Goal: Task Accomplishment & Management: Complete application form

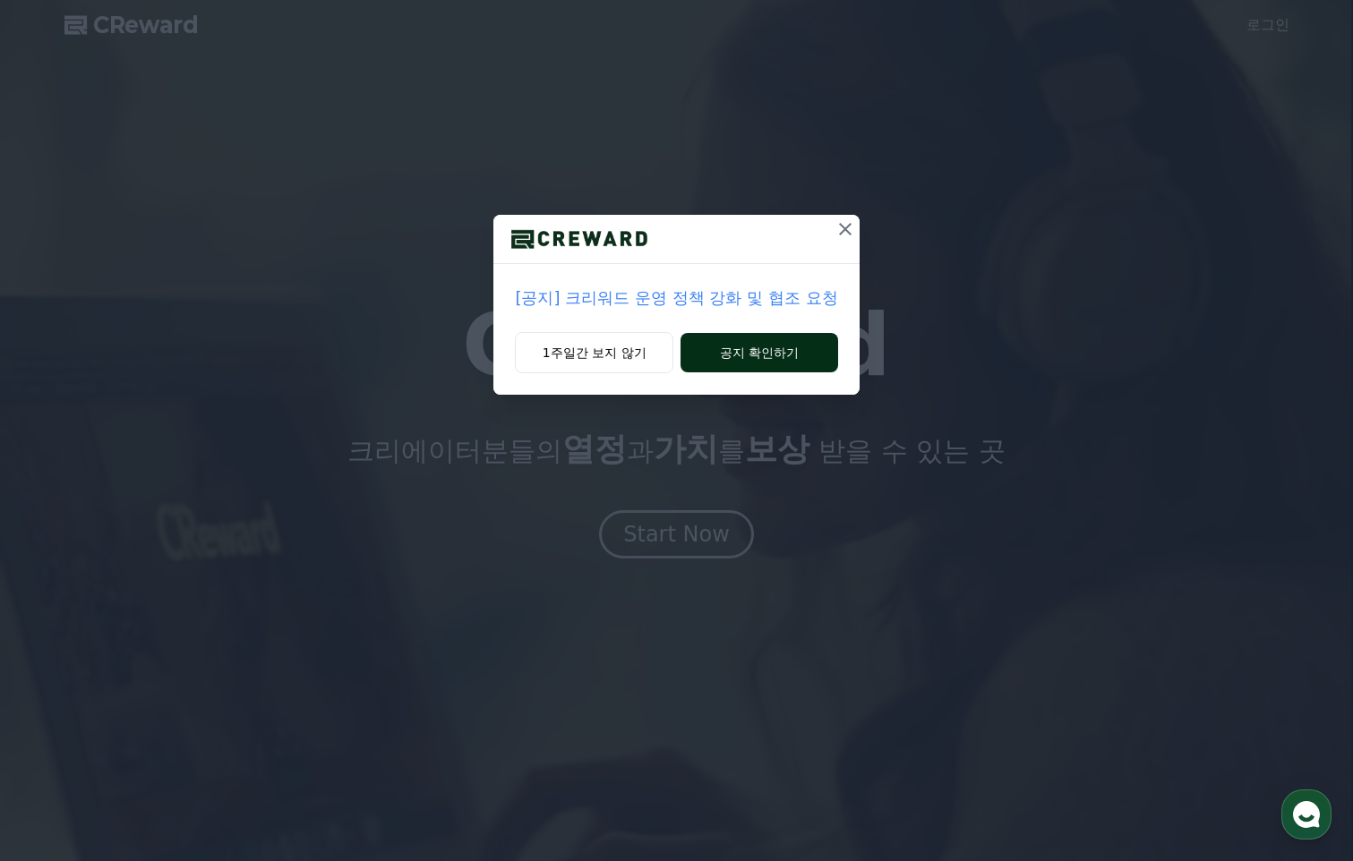
click at [809, 347] on button "공지 확인하기" at bounding box center [758, 352] width 157 height 39
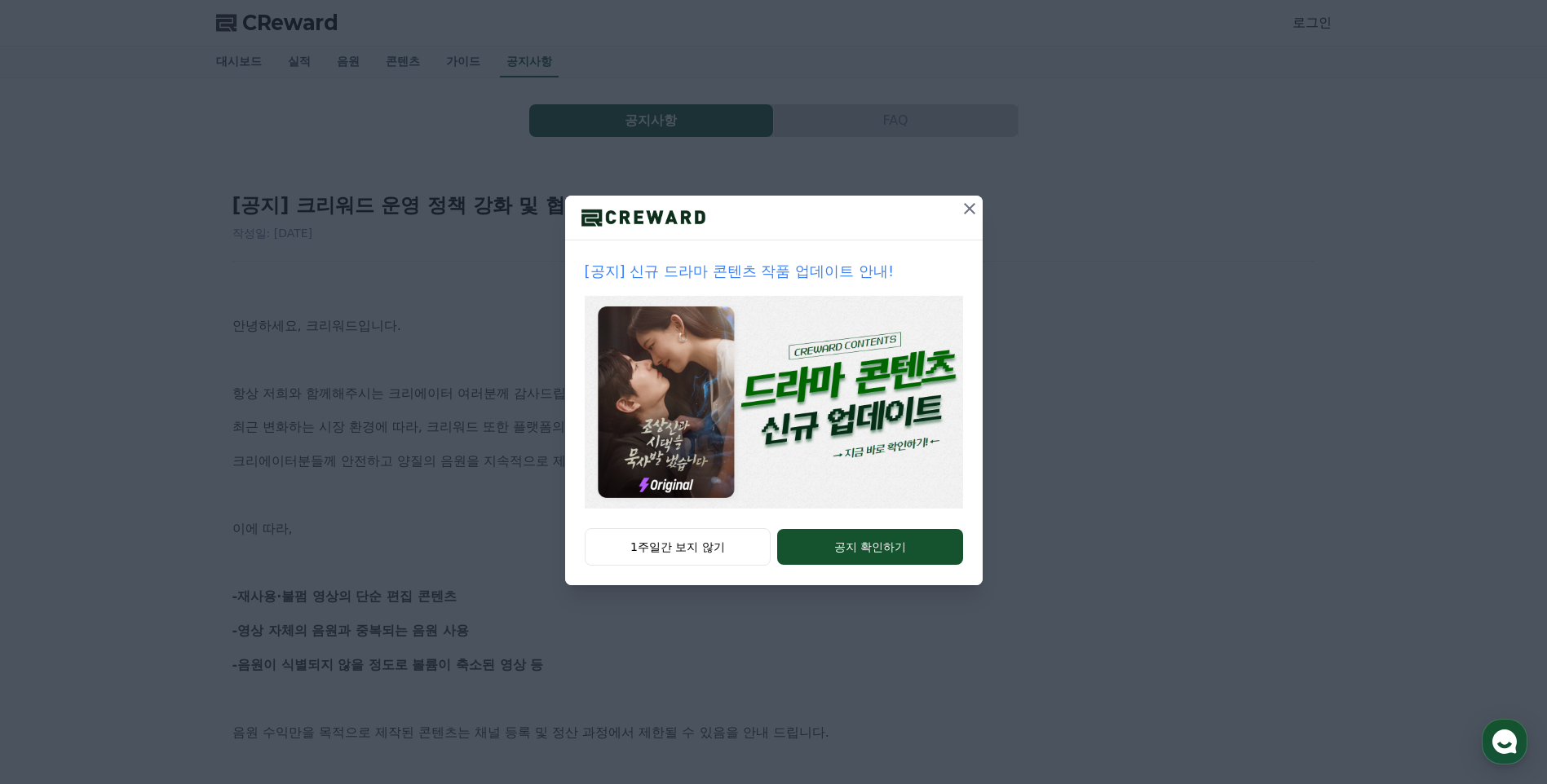
click at [971, 212] on icon at bounding box center [969, 208] width 19 height 19
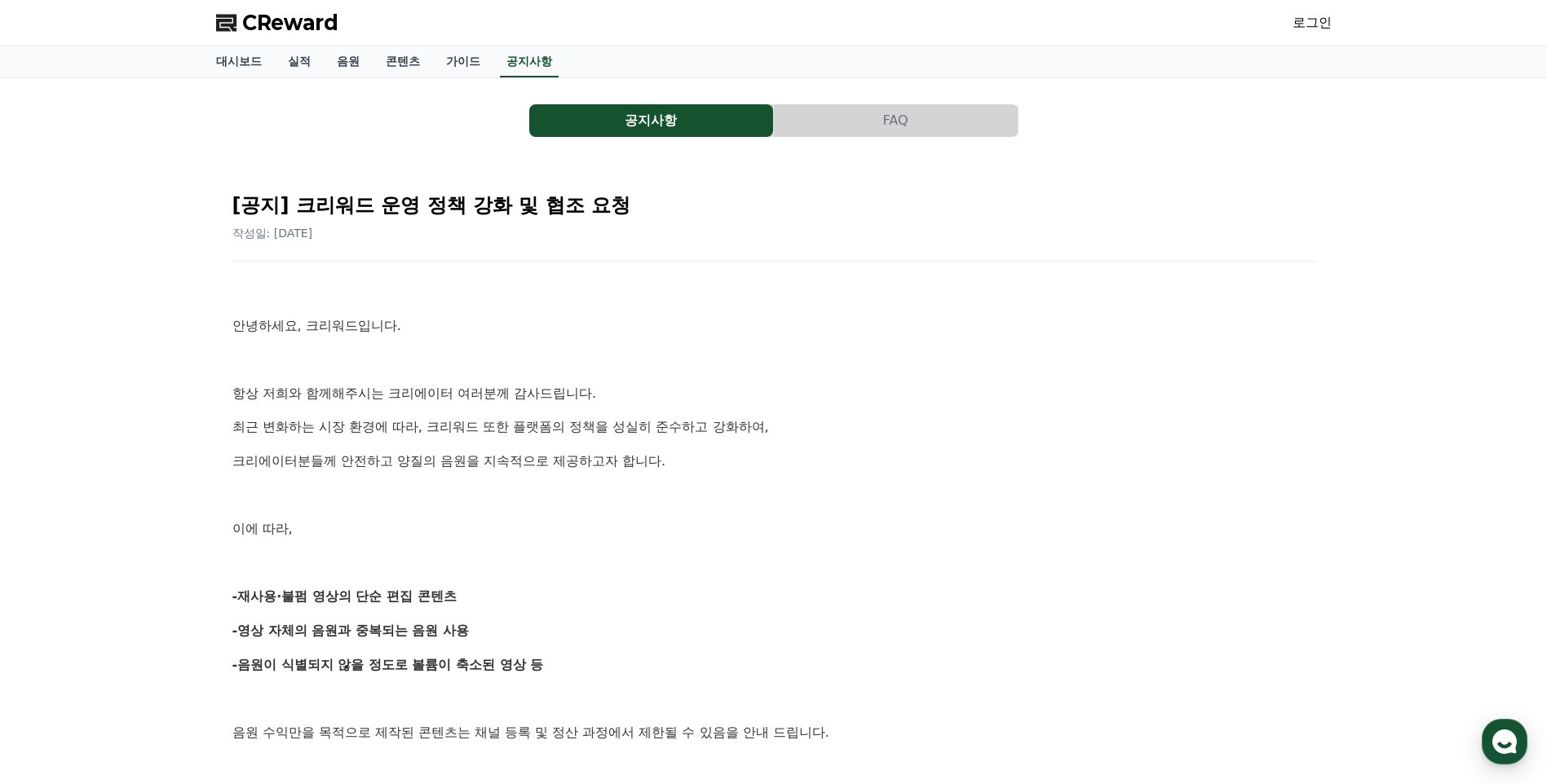
click at [1319, 19] on link "로그인" at bounding box center [1312, 22] width 39 height 19
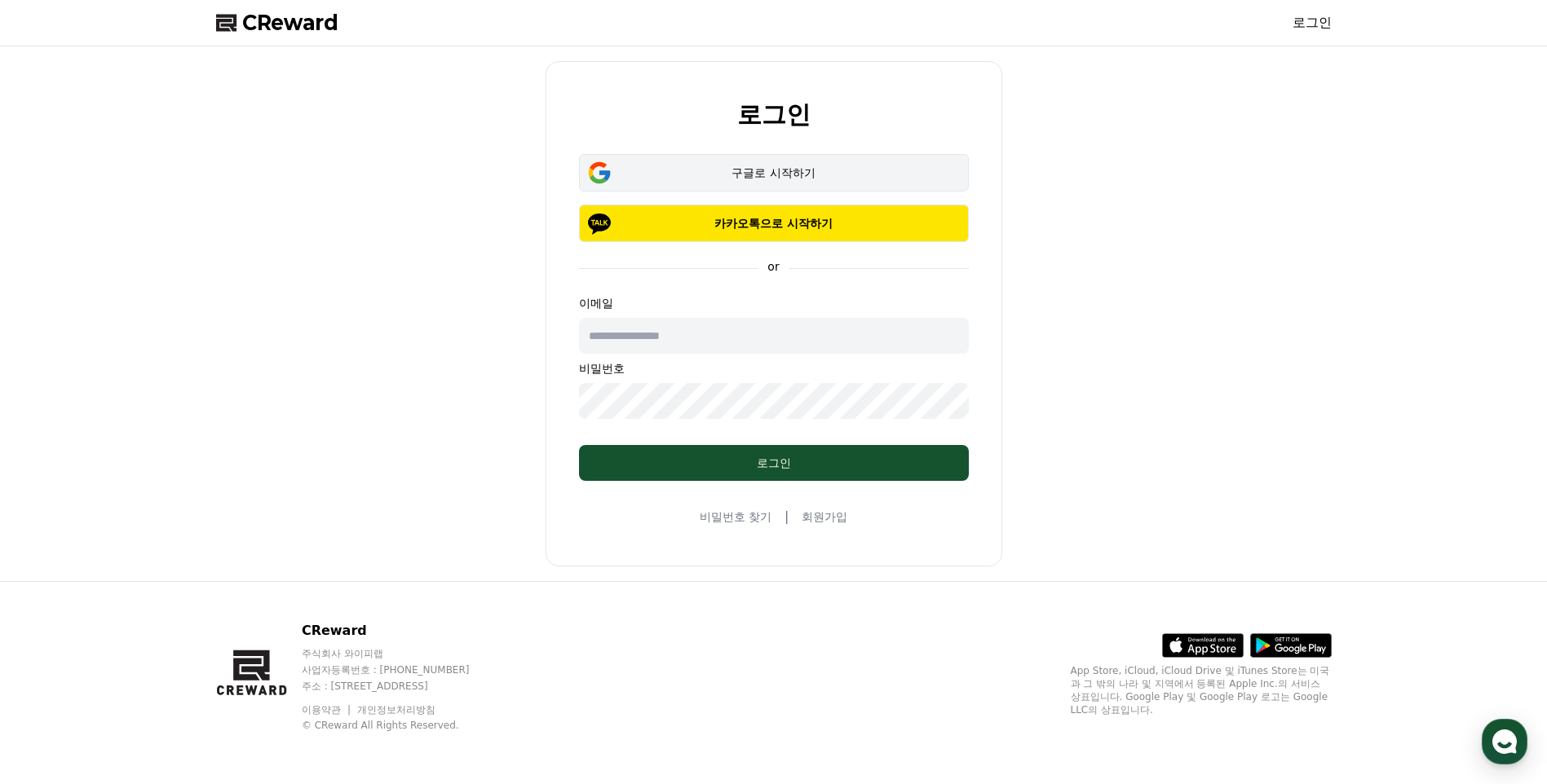
click at [790, 187] on button "구글로 시작하기" at bounding box center [774, 172] width 390 height 37
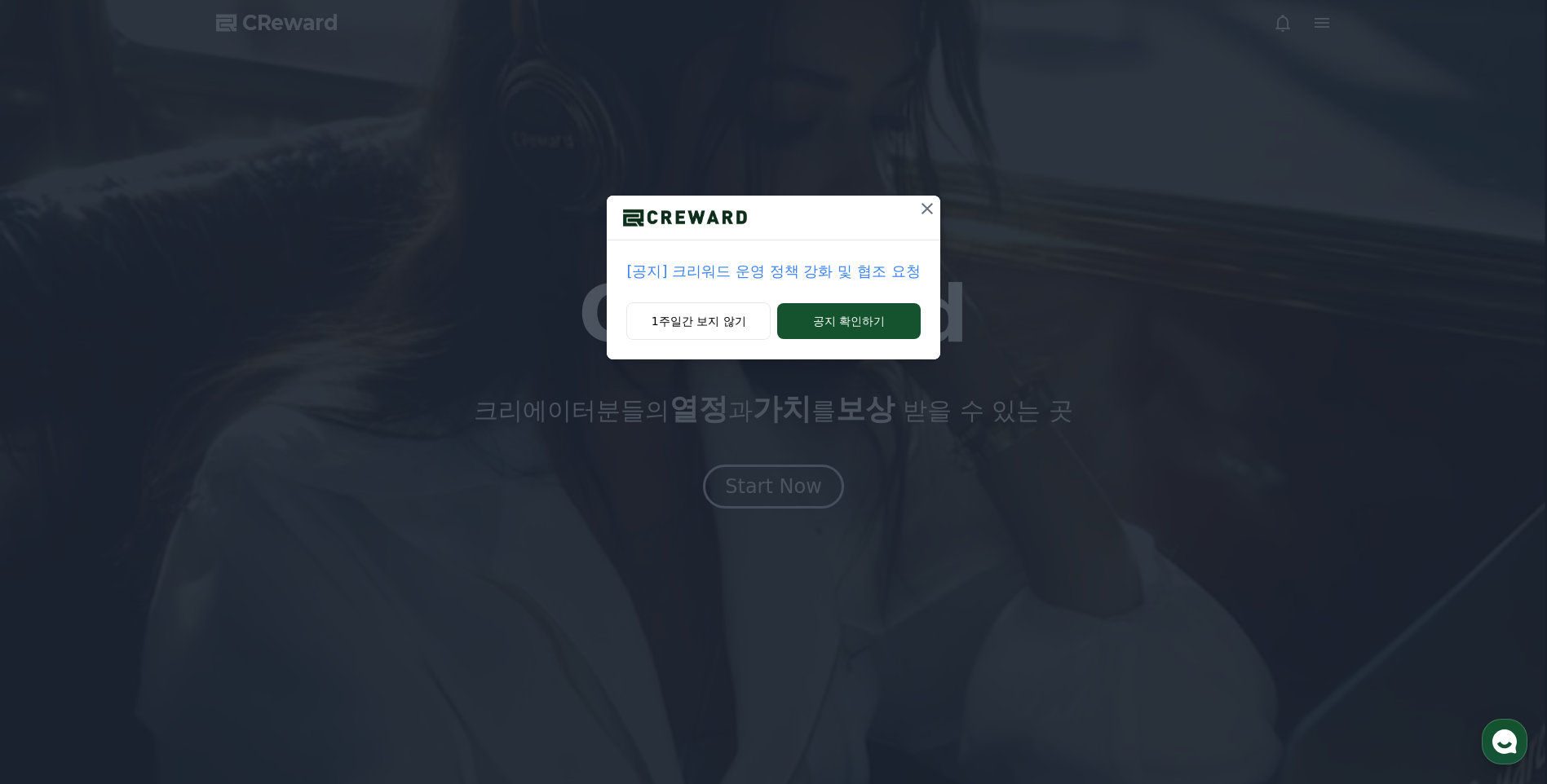
click at [923, 213] on icon at bounding box center [927, 209] width 12 height 12
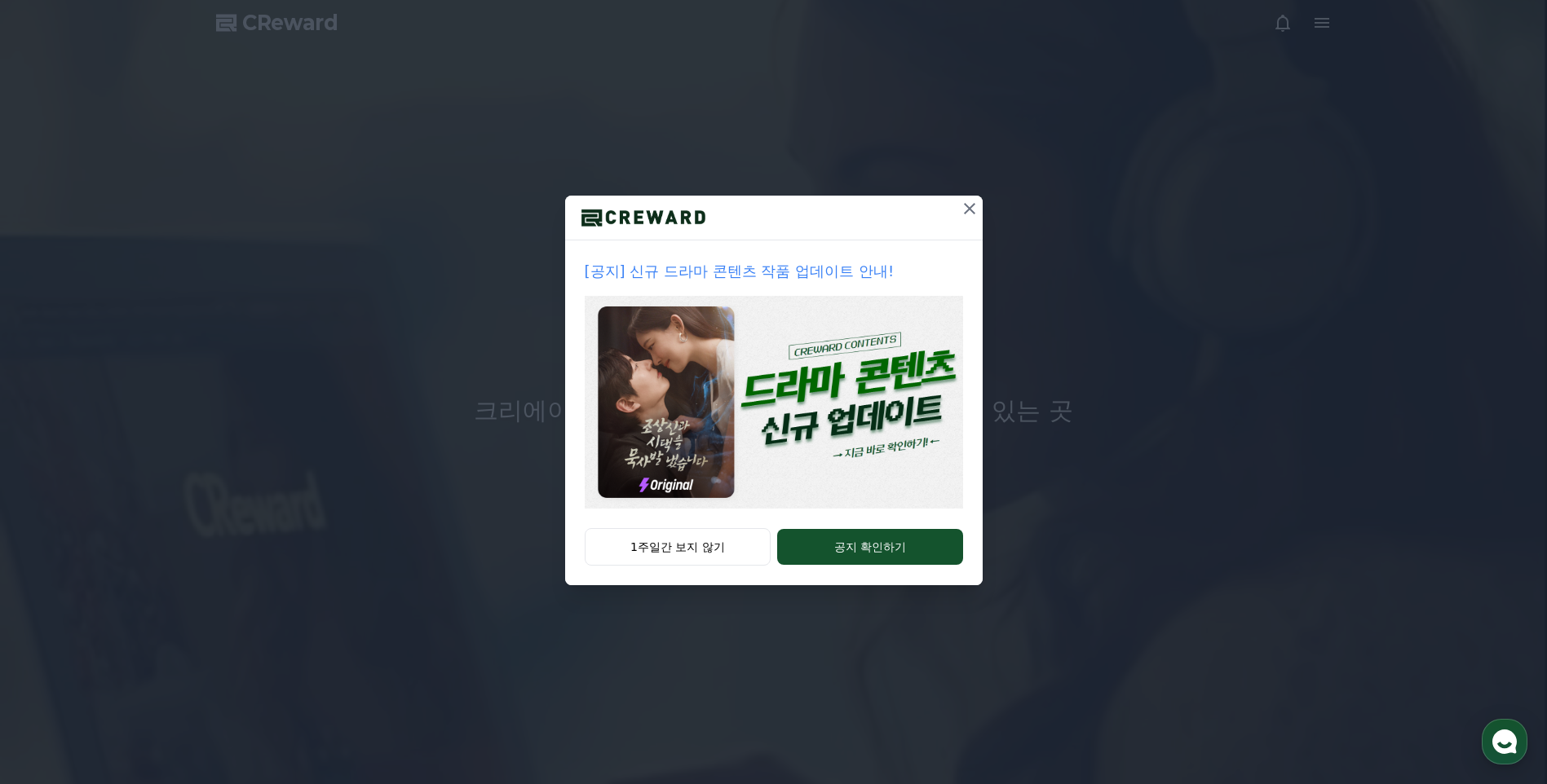
click at [968, 211] on icon at bounding box center [969, 209] width 12 height 12
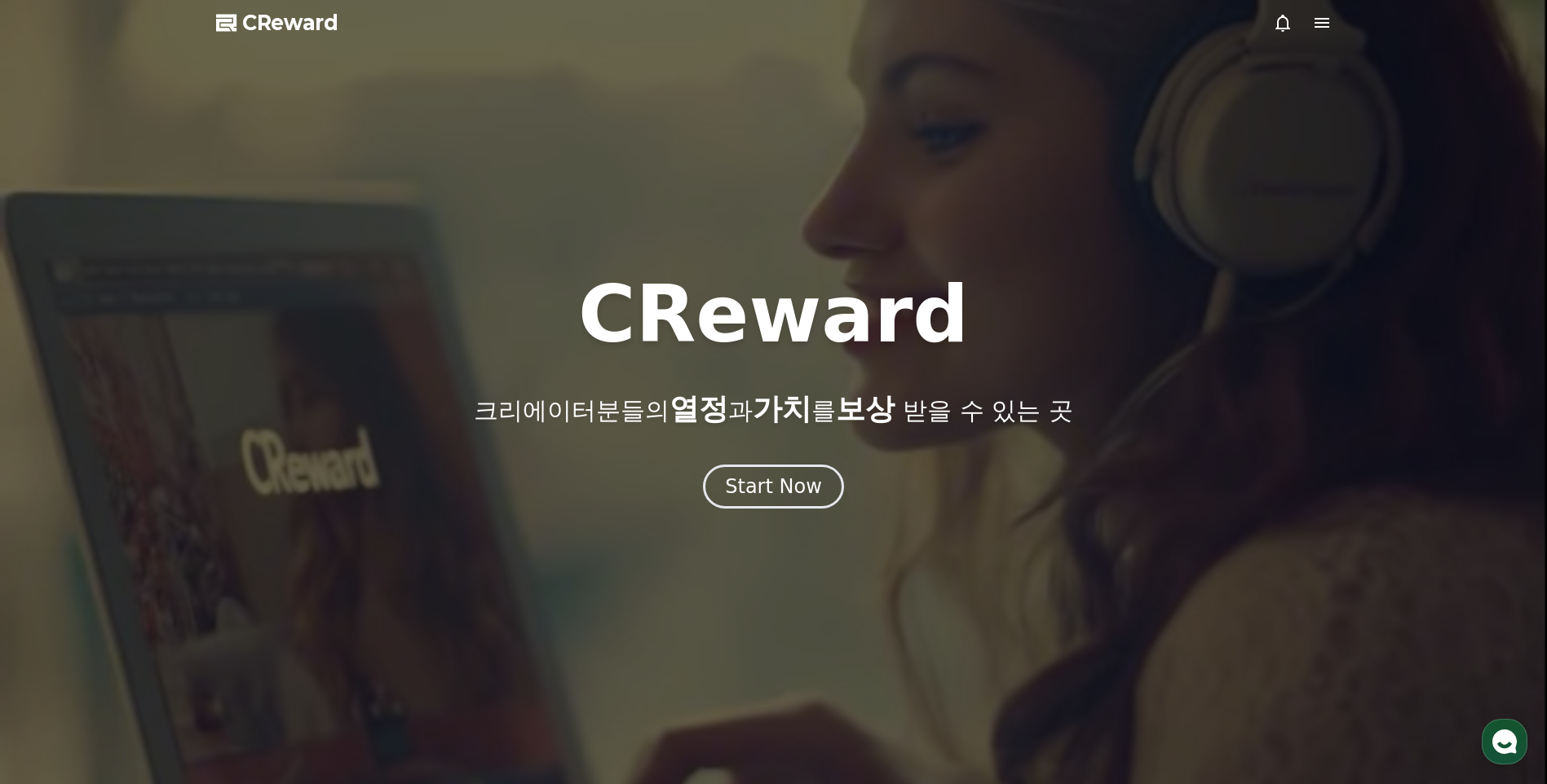
click at [1327, 20] on icon at bounding box center [1321, 22] width 19 height 19
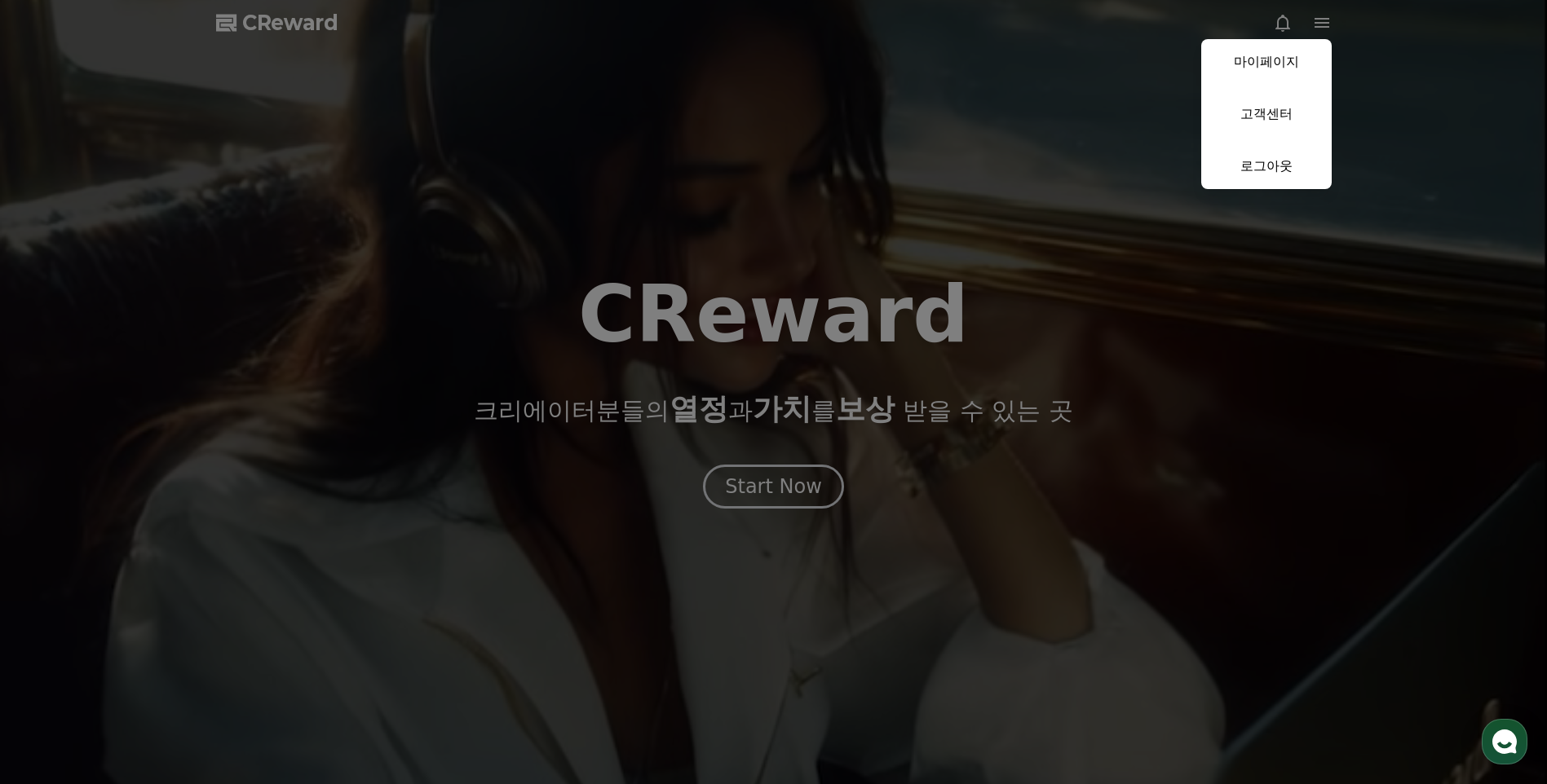
click at [1281, 58] on link "마이페이지" at bounding box center [1266, 62] width 130 height 46
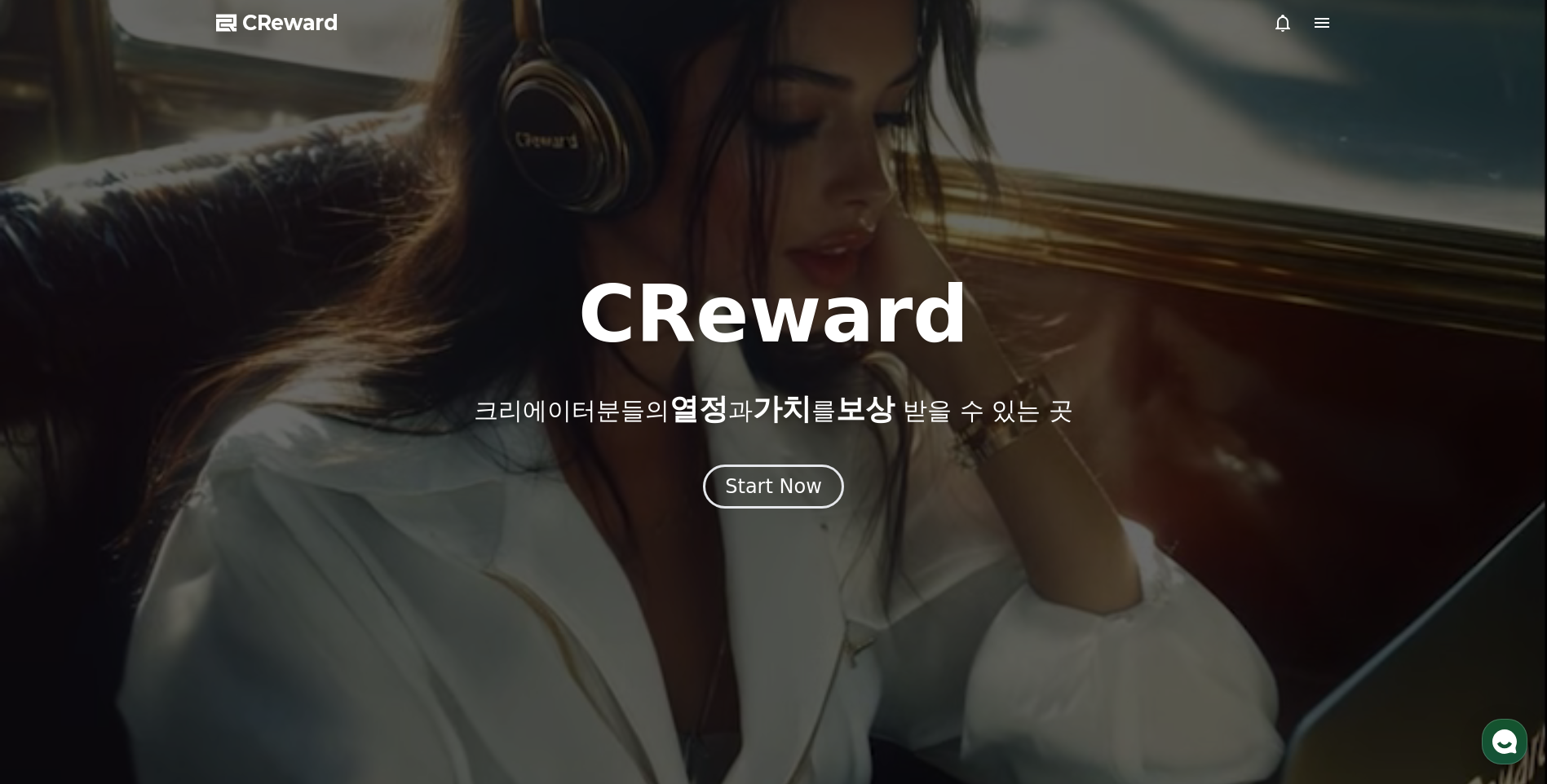
select select "**********"
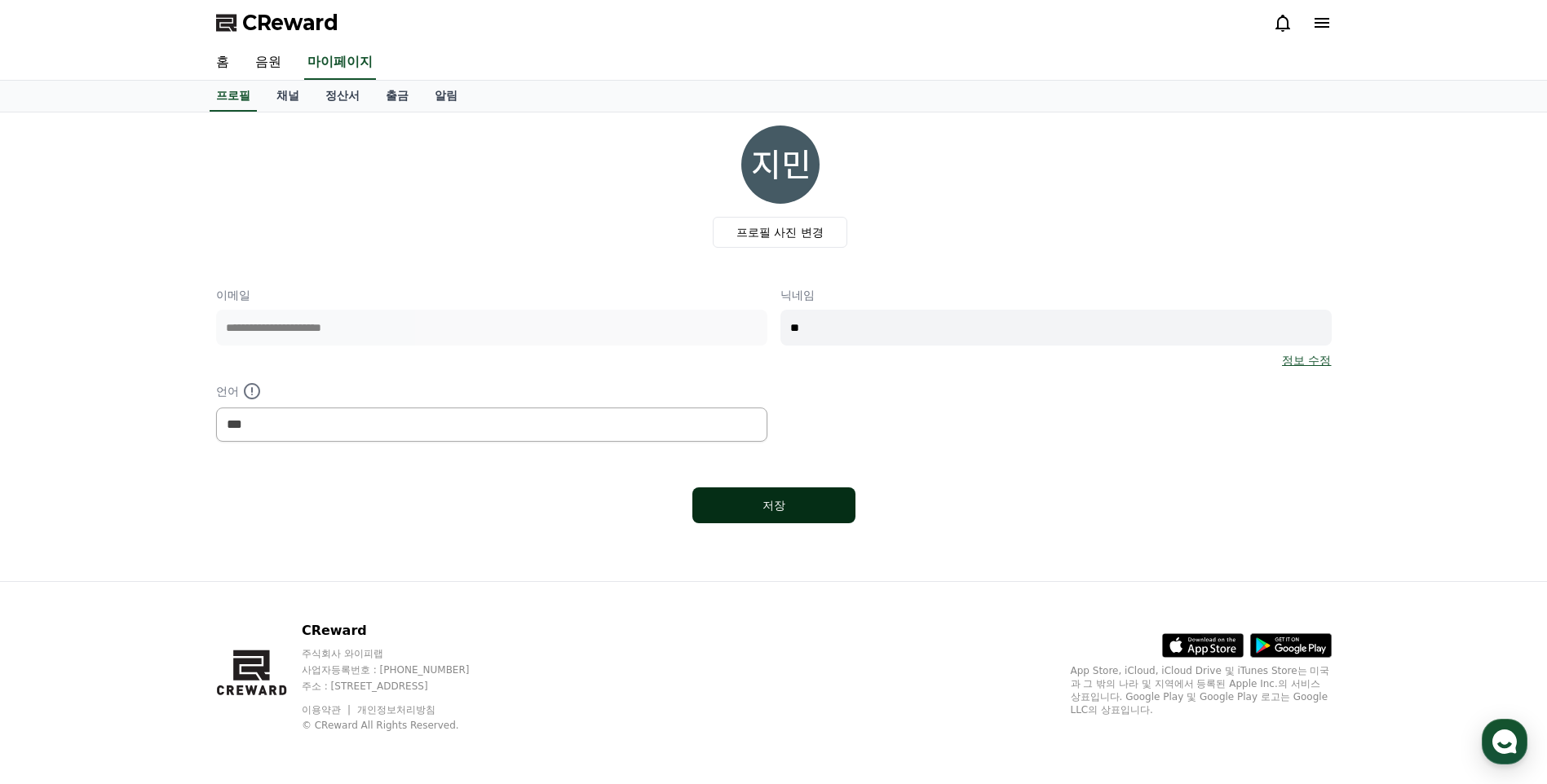
click at [784, 514] on button "저장" at bounding box center [774, 504] width 163 height 36
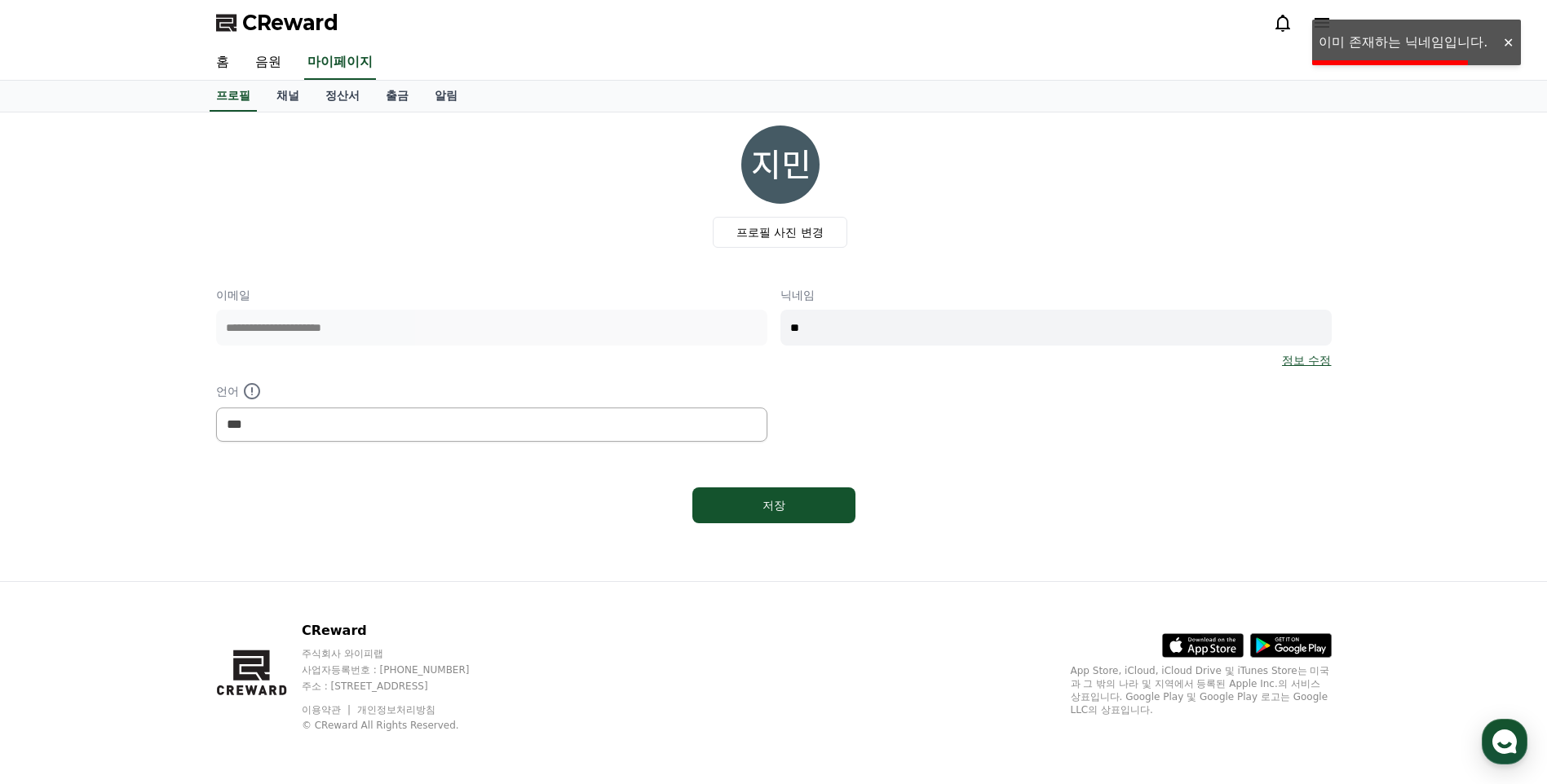
click at [325, 12] on span "CReward" at bounding box center [291, 23] width 97 height 26
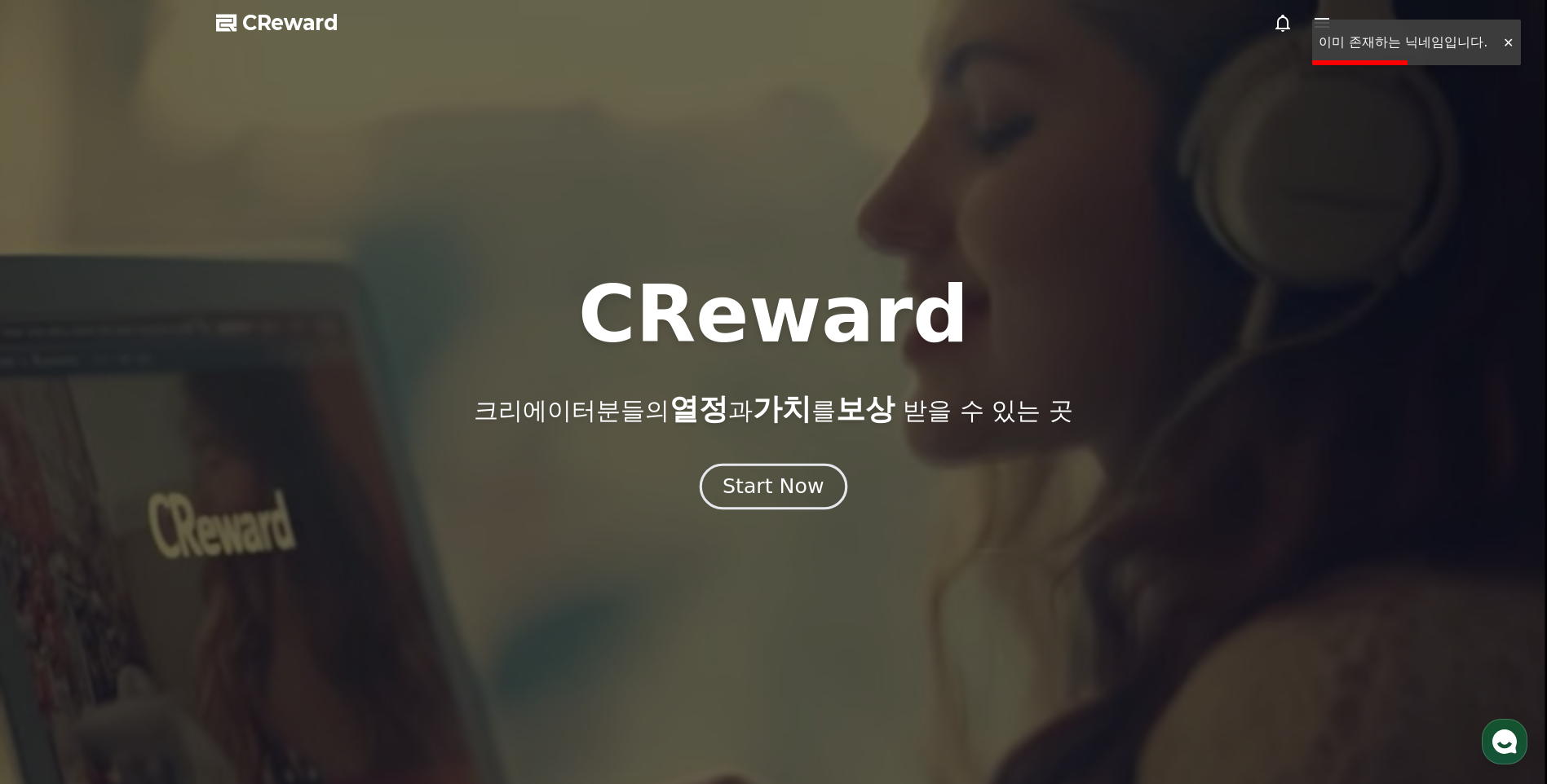
click at [796, 480] on div "Start Now" at bounding box center [773, 486] width 101 height 27
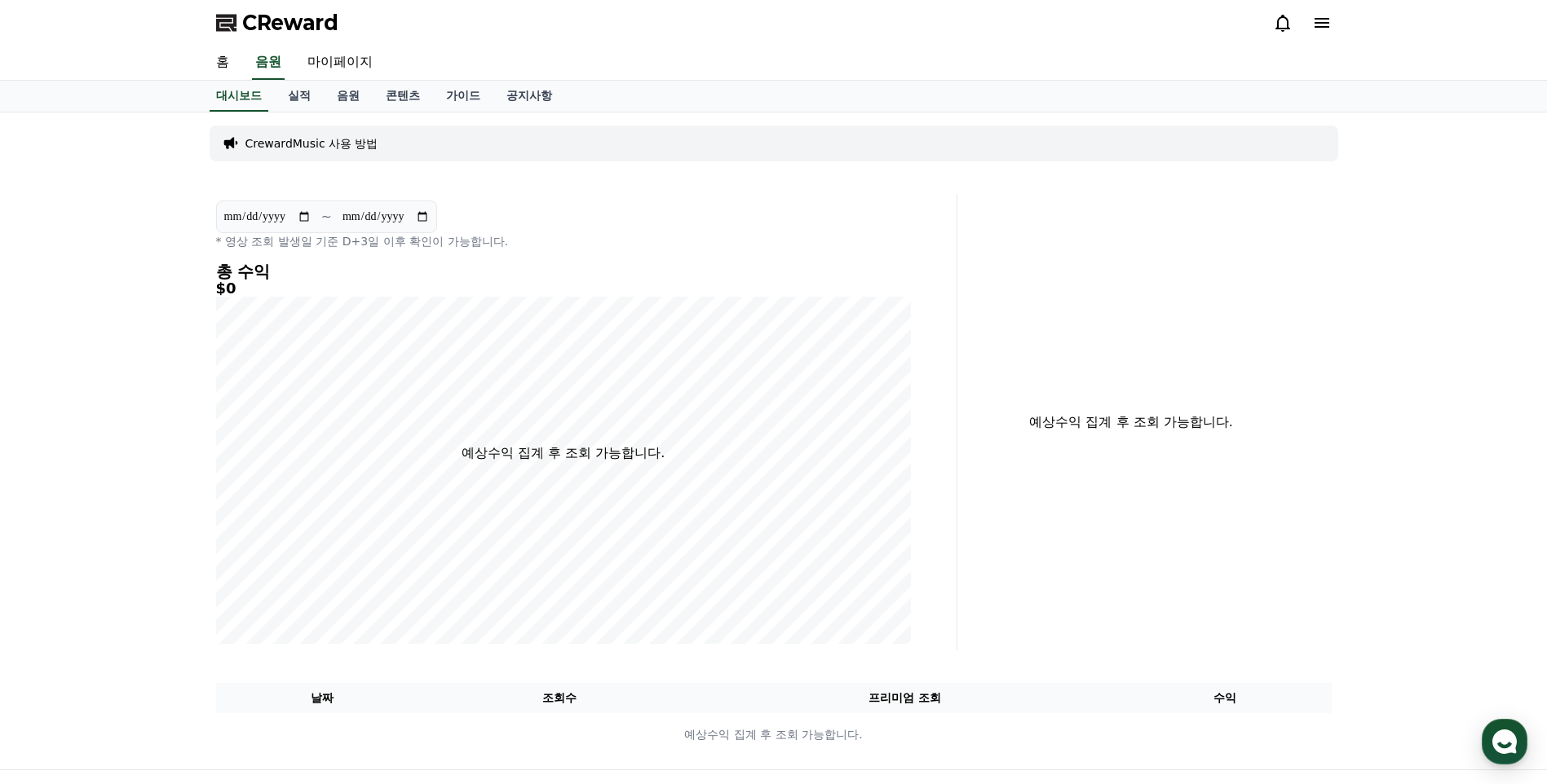
click at [1328, 17] on icon at bounding box center [1321, 22] width 19 height 19
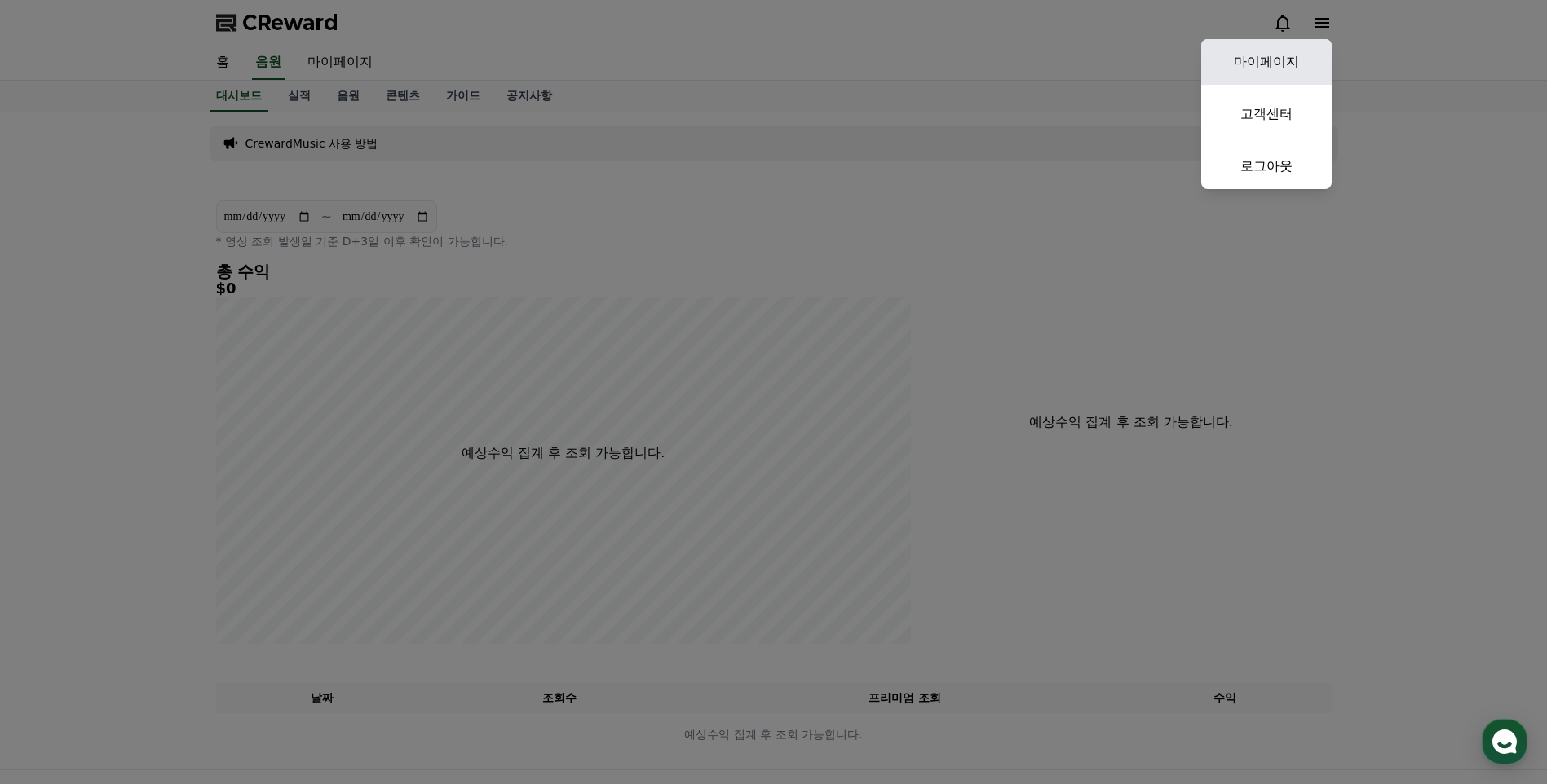
click at [1286, 73] on link "마이페이지" at bounding box center [1266, 62] width 130 height 46
select select "**********"
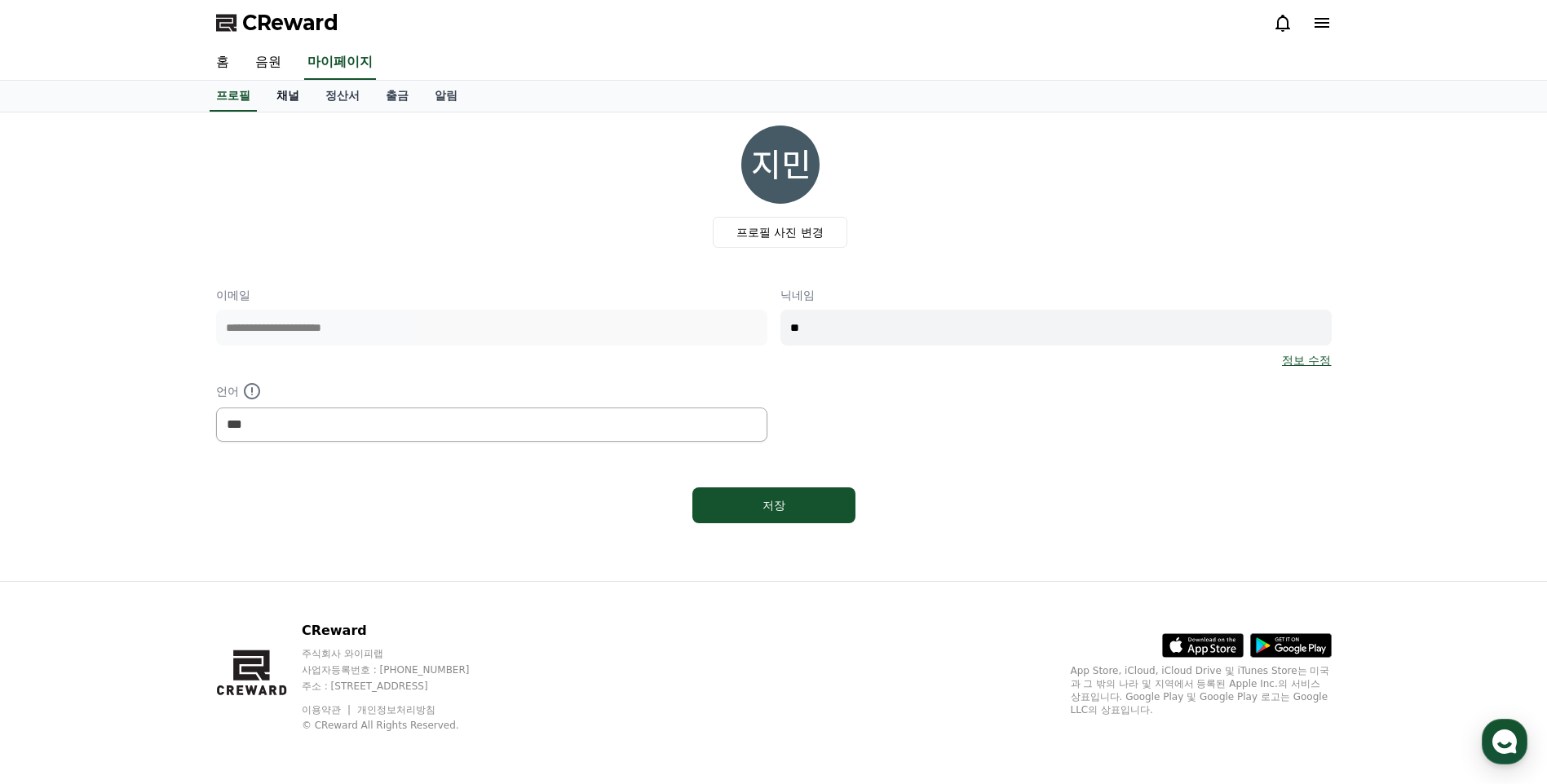
click at [289, 91] on link "채널" at bounding box center [288, 97] width 49 height 31
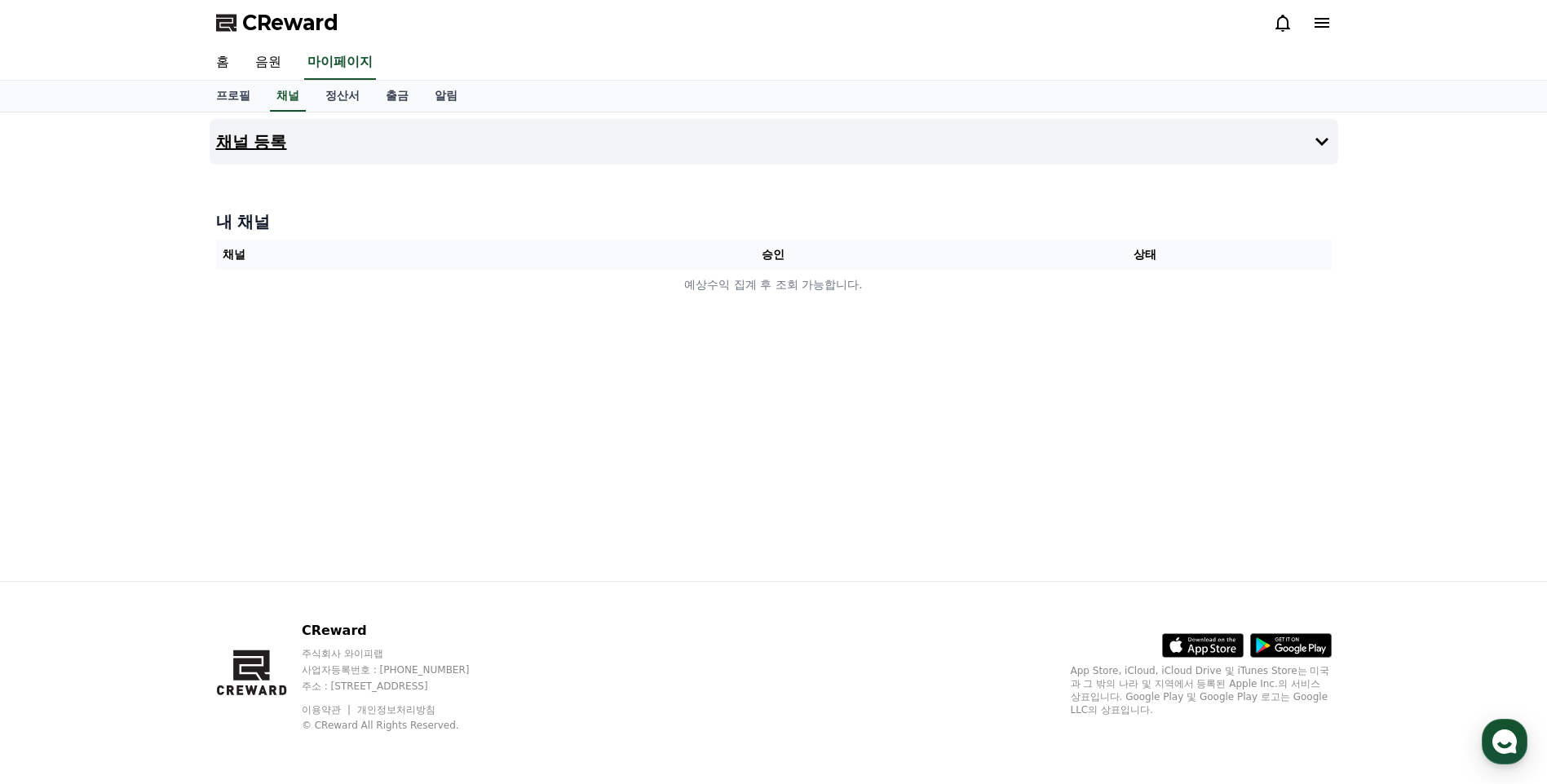
click at [262, 121] on button "채널 등록" at bounding box center [774, 142] width 1129 height 46
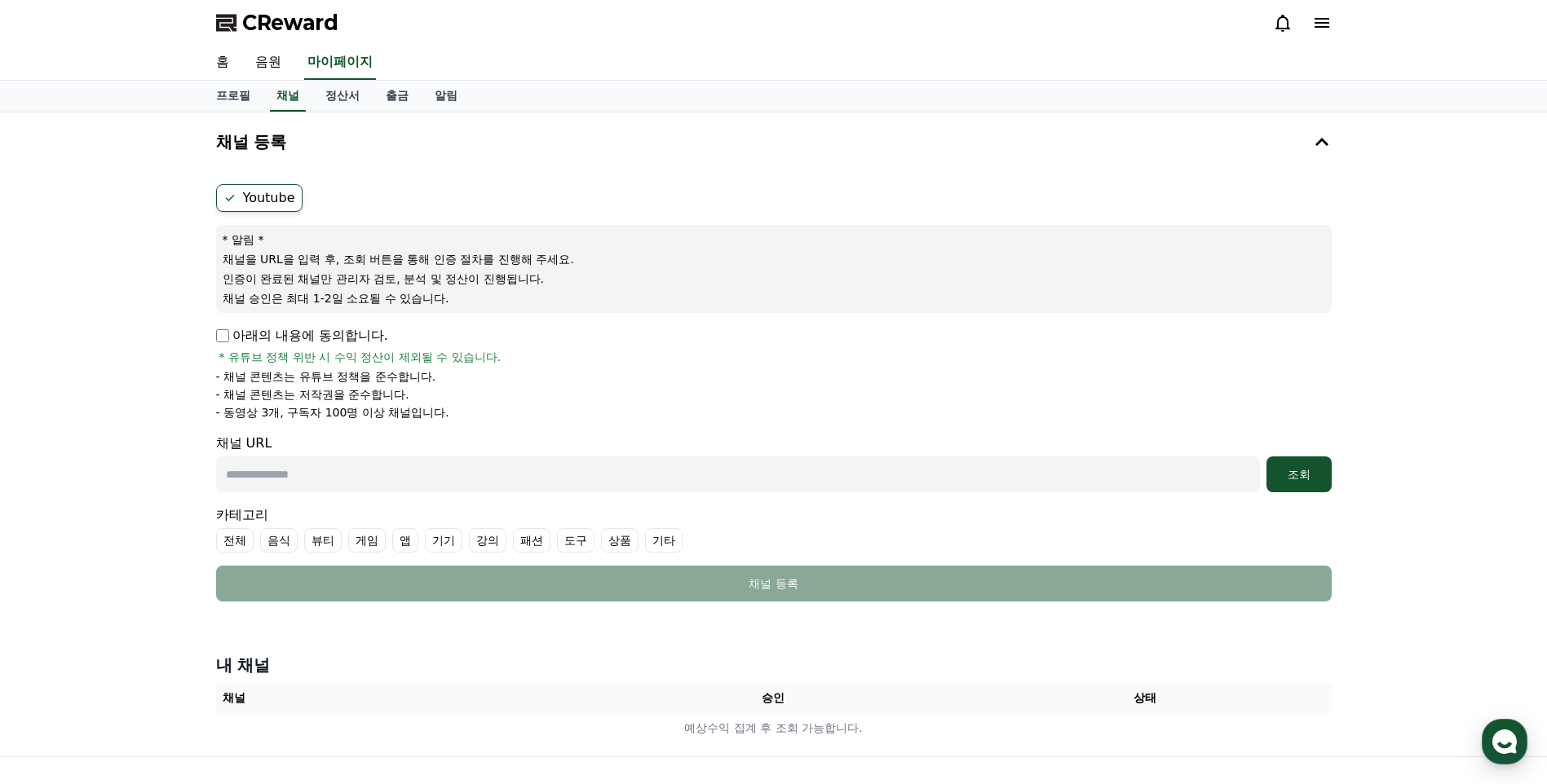
click at [264, 199] on label "Youtube" at bounding box center [259, 198] width 87 height 27
click at [343, 475] on input "text" at bounding box center [738, 473] width 1044 height 36
paste input "**********"
type input "**********"
click at [1305, 465] on button "조회" at bounding box center [1299, 473] width 66 height 36
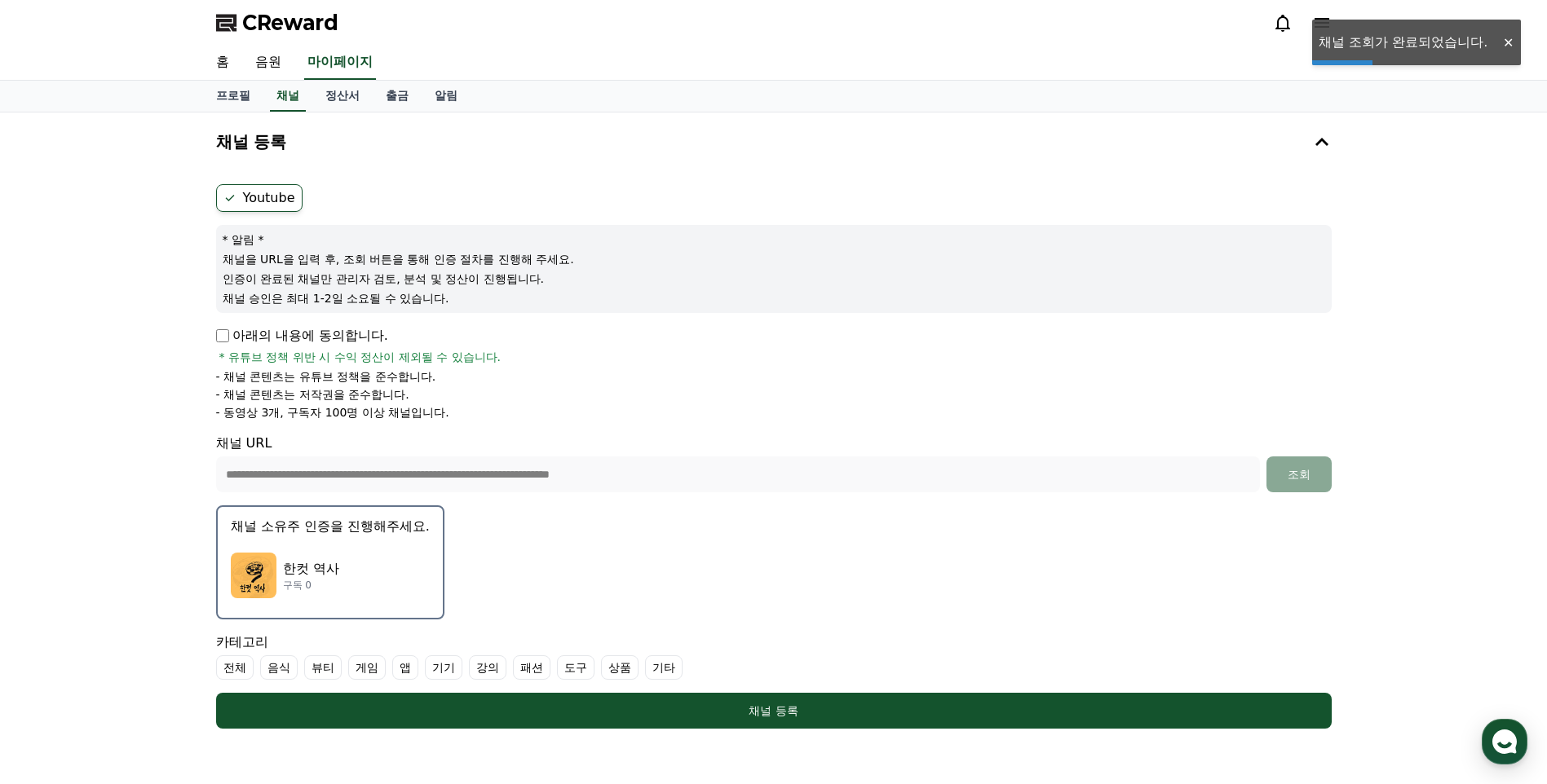
click at [302, 565] on p "한컷 역사" at bounding box center [312, 568] width 56 height 19
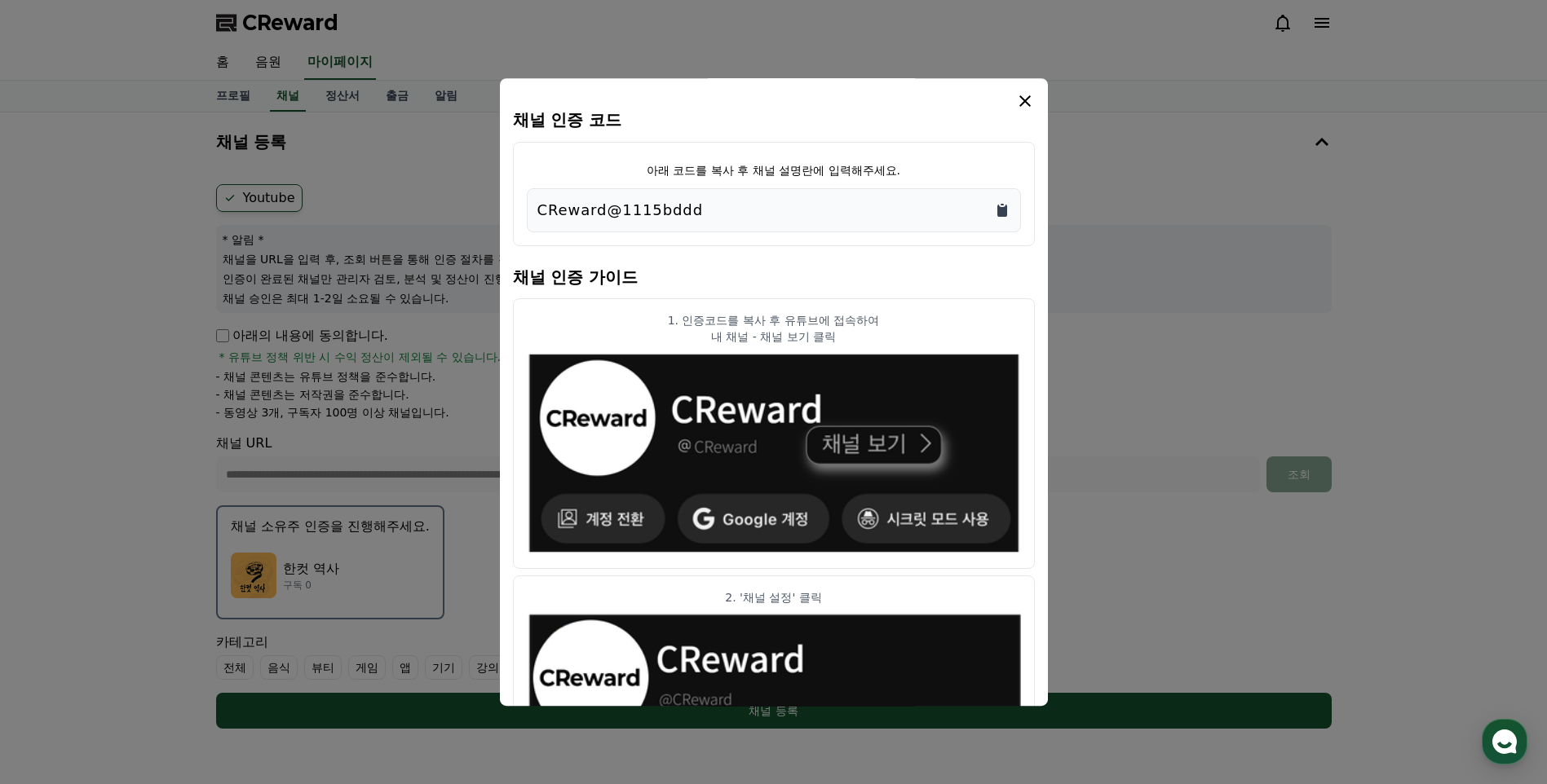
click at [1000, 211] on icon "Copy to clipboard" at bounding box center [1002, 210] width 10 height 12
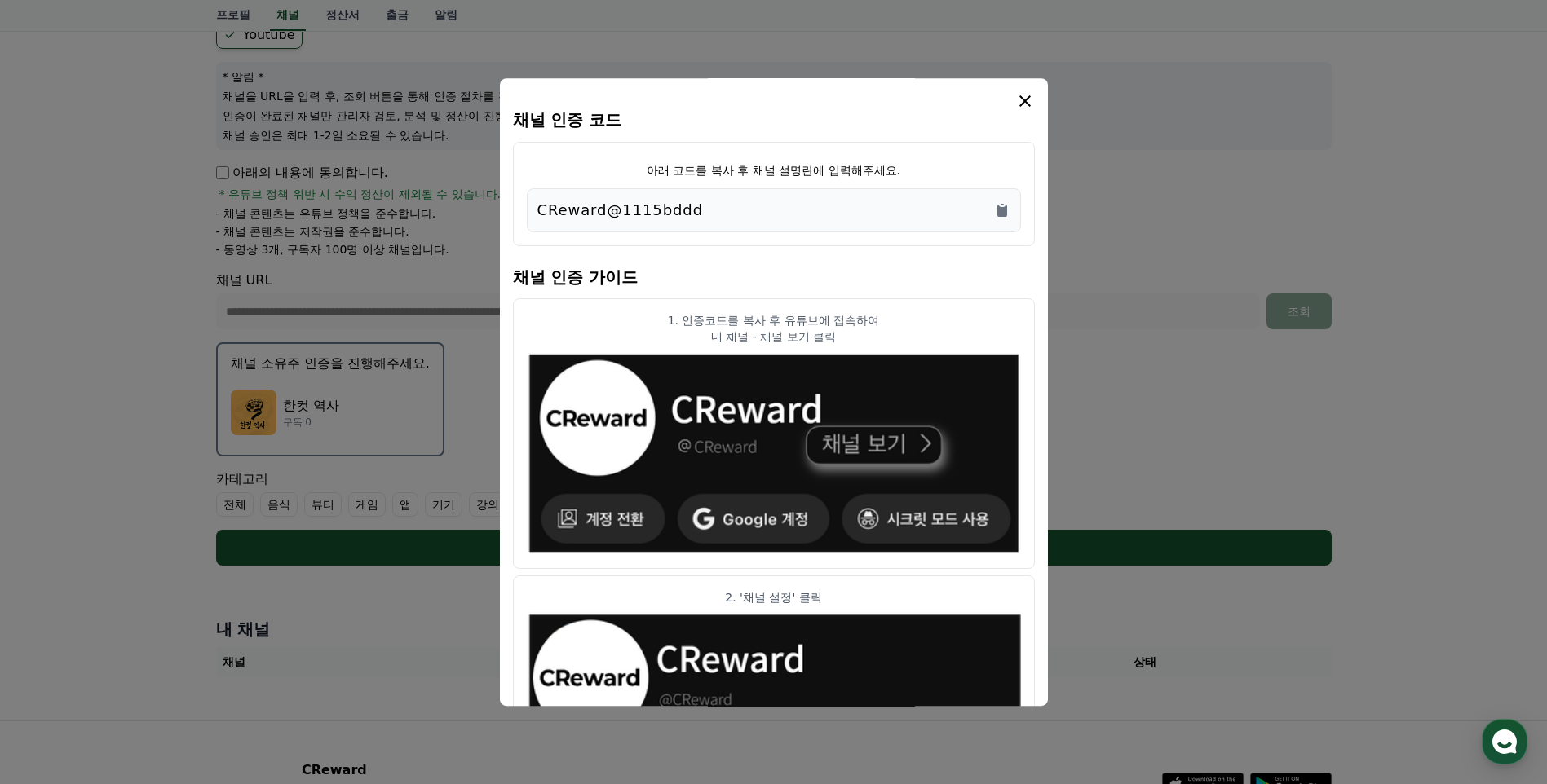
drag, startPoint x: 718, startPoint y: 200, endPoint x: 548, endPoint y: 206, distance: 170.1
click at [548, 206] on div "CReward@1115bddd" at bounding box center [774, 209] width 473 height 23
copy p "Reward@1115bddd"
click at [743, 213] on div "CReward@1115bddd" at bounding box center [774, 209] width 473 height 23
drag, startPoint x: 804, startPoint y: 206, endPoint x: 469, endPoint y: 202, distance: 335.0
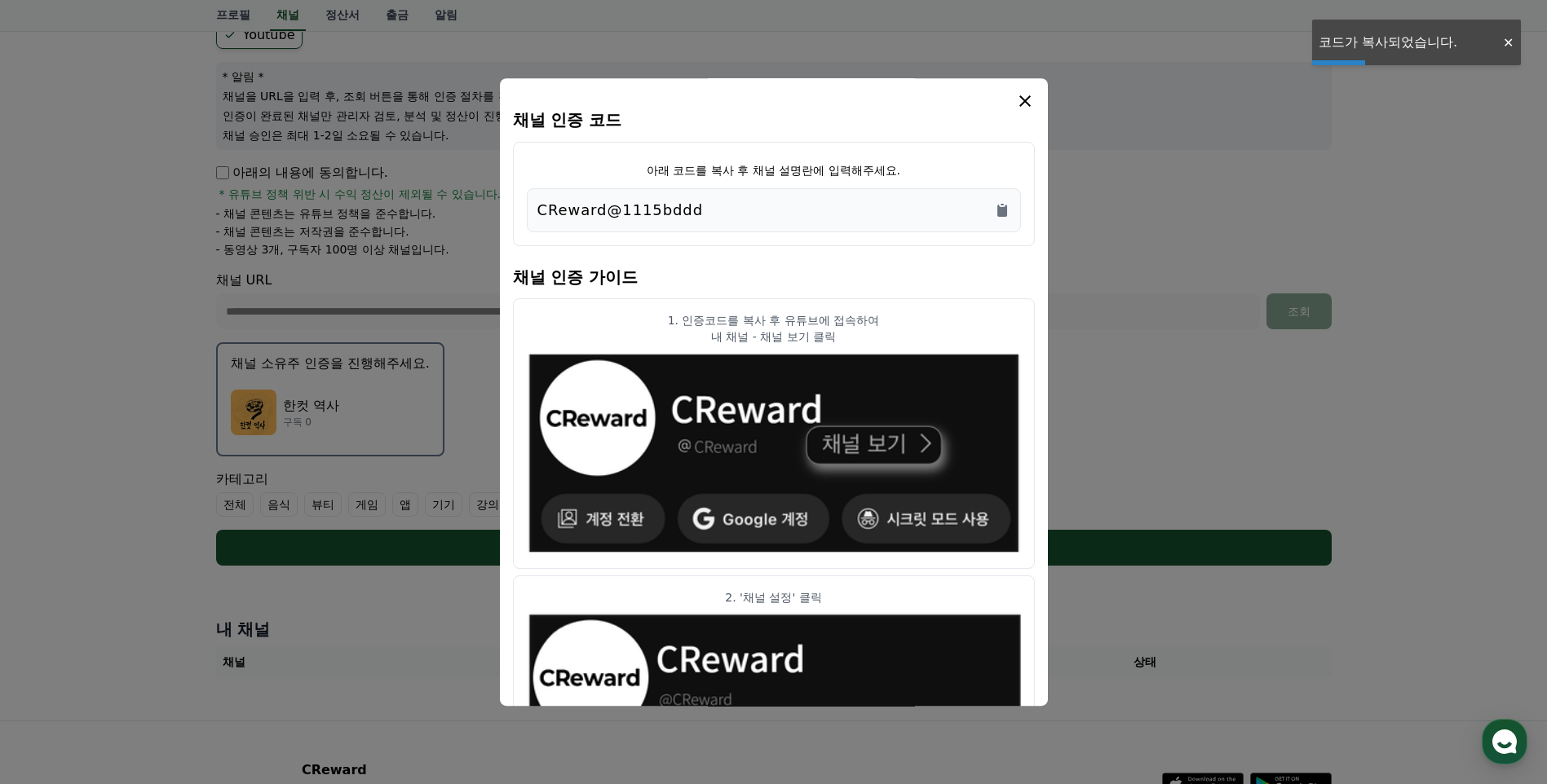
click at [469, 572] on div "채널 인증 코드 아래 코드를 복사 후 채널 설명란에 입력해주세요. CReward@1115bddd 채널 인증 가이드 1. 인증코드를 복사 후 유…" at bounding box center [774, 572] width 1129 height 0
copy div "채널 인증 코드 아래 코드를 복사 후 채널 설명란에 입력해주세요. CReward@1115bddd"
click at [767, 212] on div "CReward@1115bddd" at bounding box center [774, 209] width 473 height 23
click at [1003, 214] on icon "Copy to clipboard" at bounding box center [1002, 210] width 10 height 12
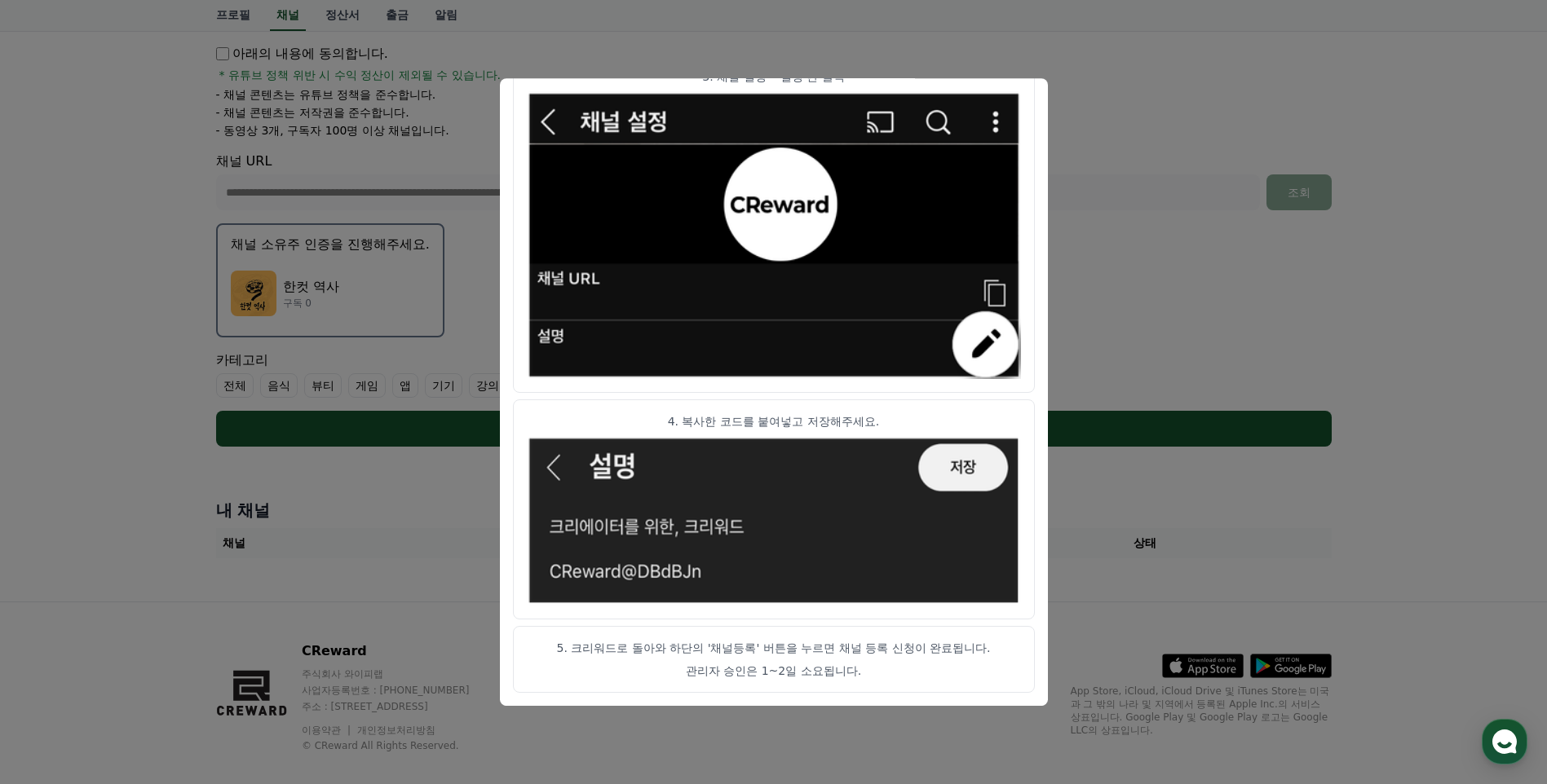
scroll to position [302, 0]
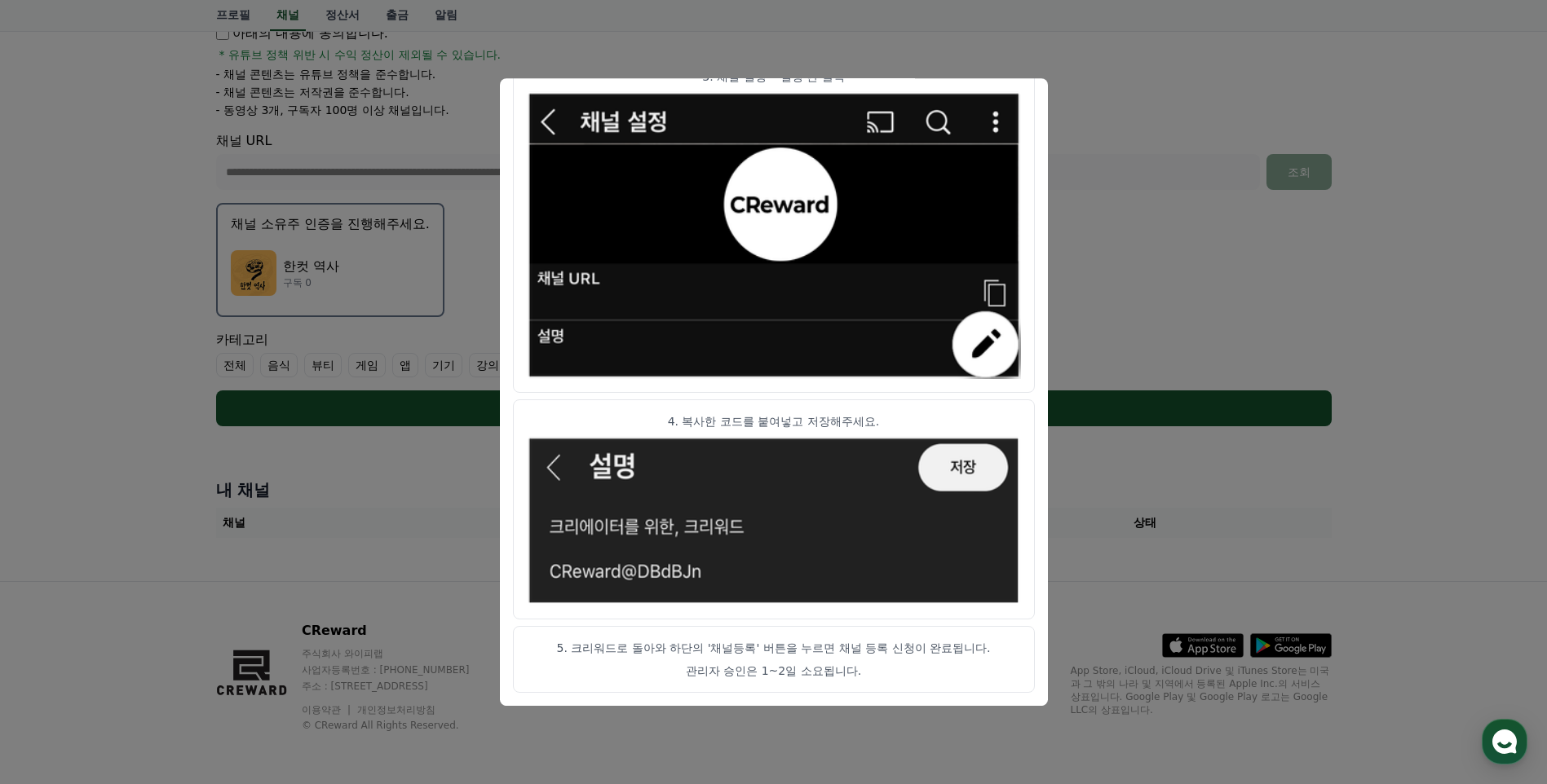
drag, startPoint x: 851, startPoint y: 647, endPoint x: 952, endPoint y: 671, distance: 103.8
click at [952, 671] on article "5. 크리워드로 돌아와 하단의 '채널등록' 버튼을 누르면 채널 등록 신청이 완료됩니다. 관리자 승인은 1~2일 소요됩니다." at bounding box center [774, 659] width 522 height 66
drag, startPoint x: 952, startPoint y: 671, endPoint x: 1234, endPoint y: 557, distance: 304.2
click at [1234, 557] on button "close modal" at bounding box center [774, 392] width 1547 height 784
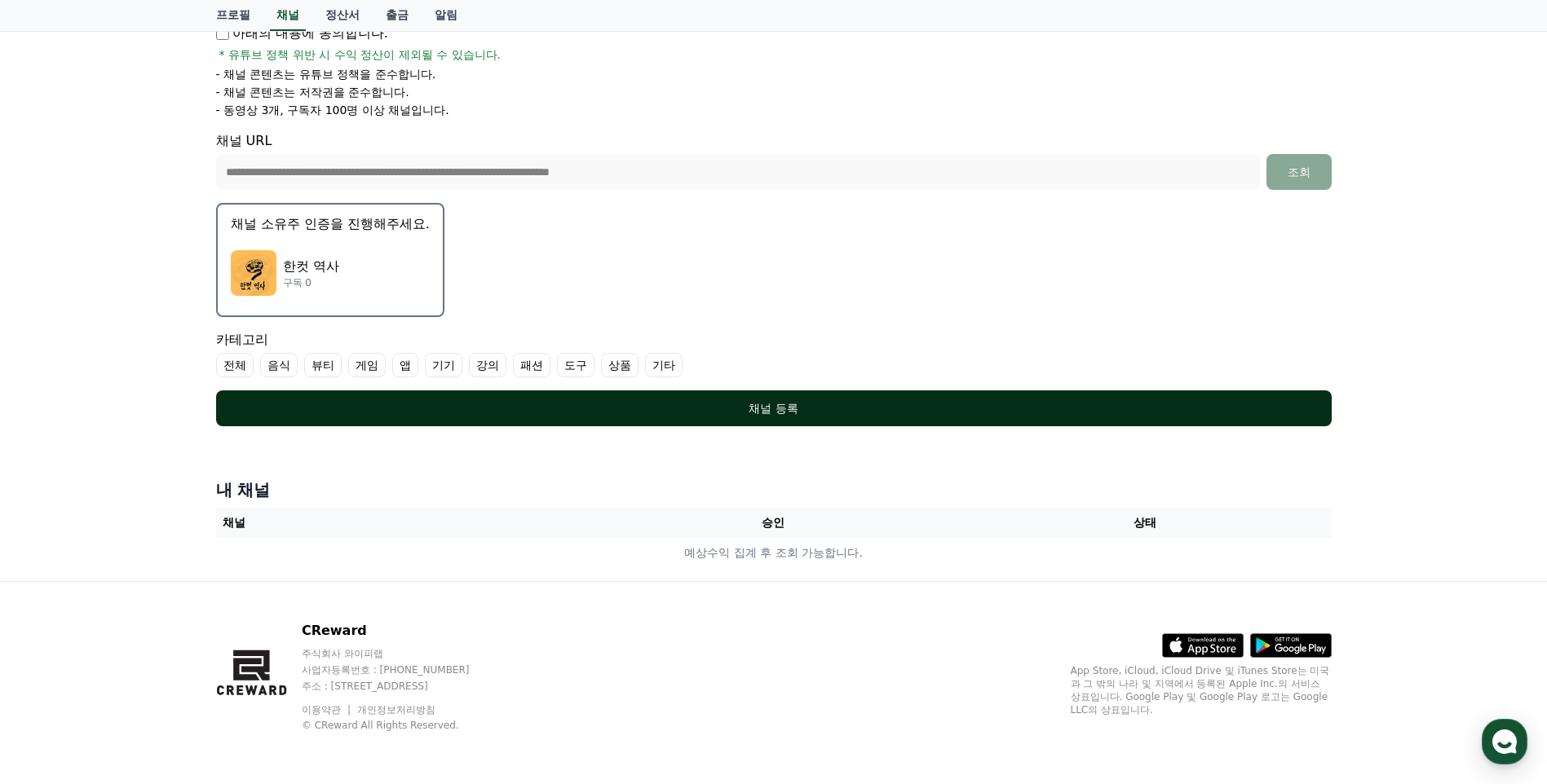
click at [743, 409] on div "채널 등록" at bounding box center [774, 409] width 1050 height 16
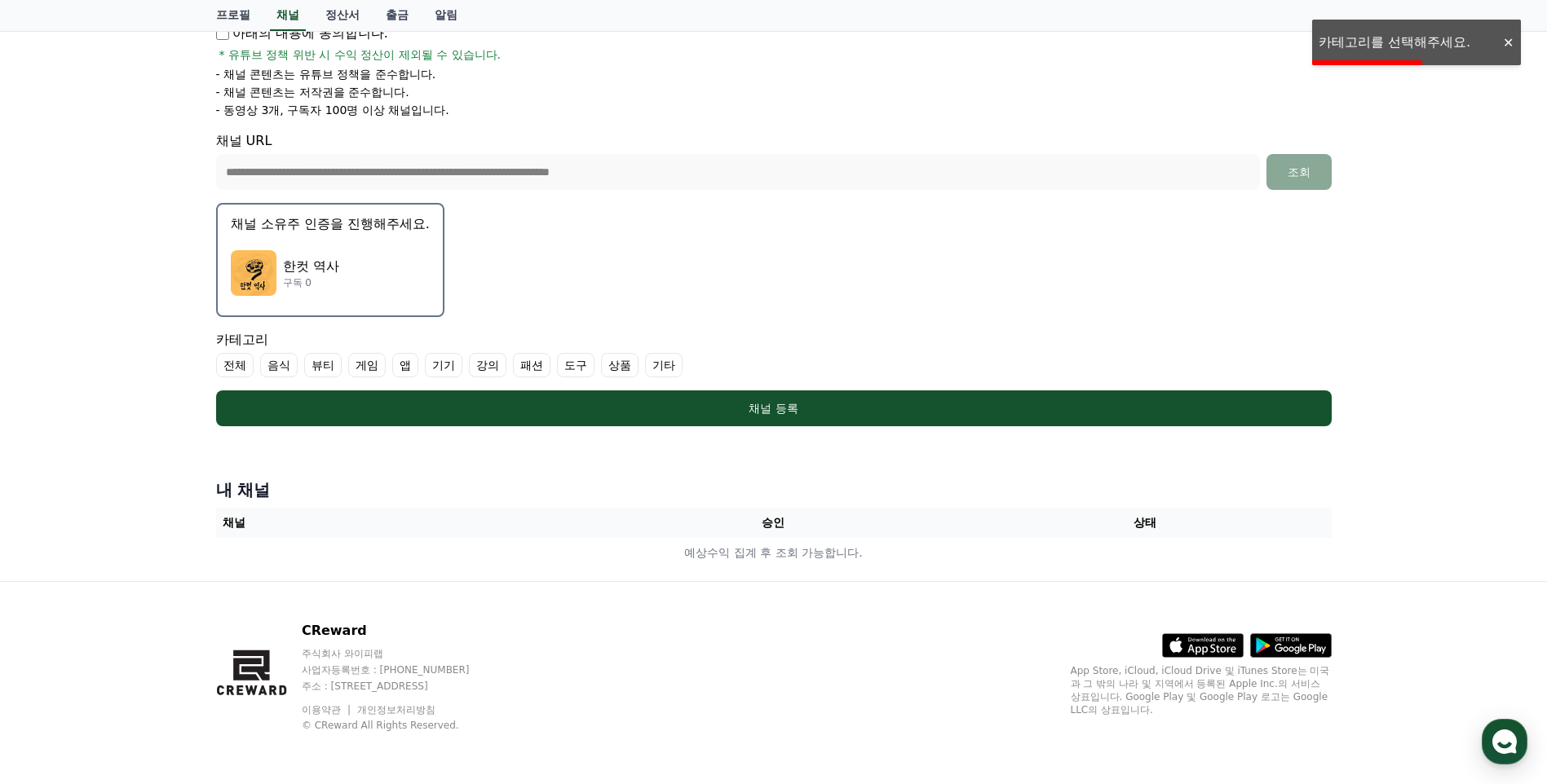
click at [719, 277] on form "**********" at bounding box center [774, 154] width 1116 height 545
click at [673, 361] on label "기타" at bounding box center [663, 365] width 37 height 25
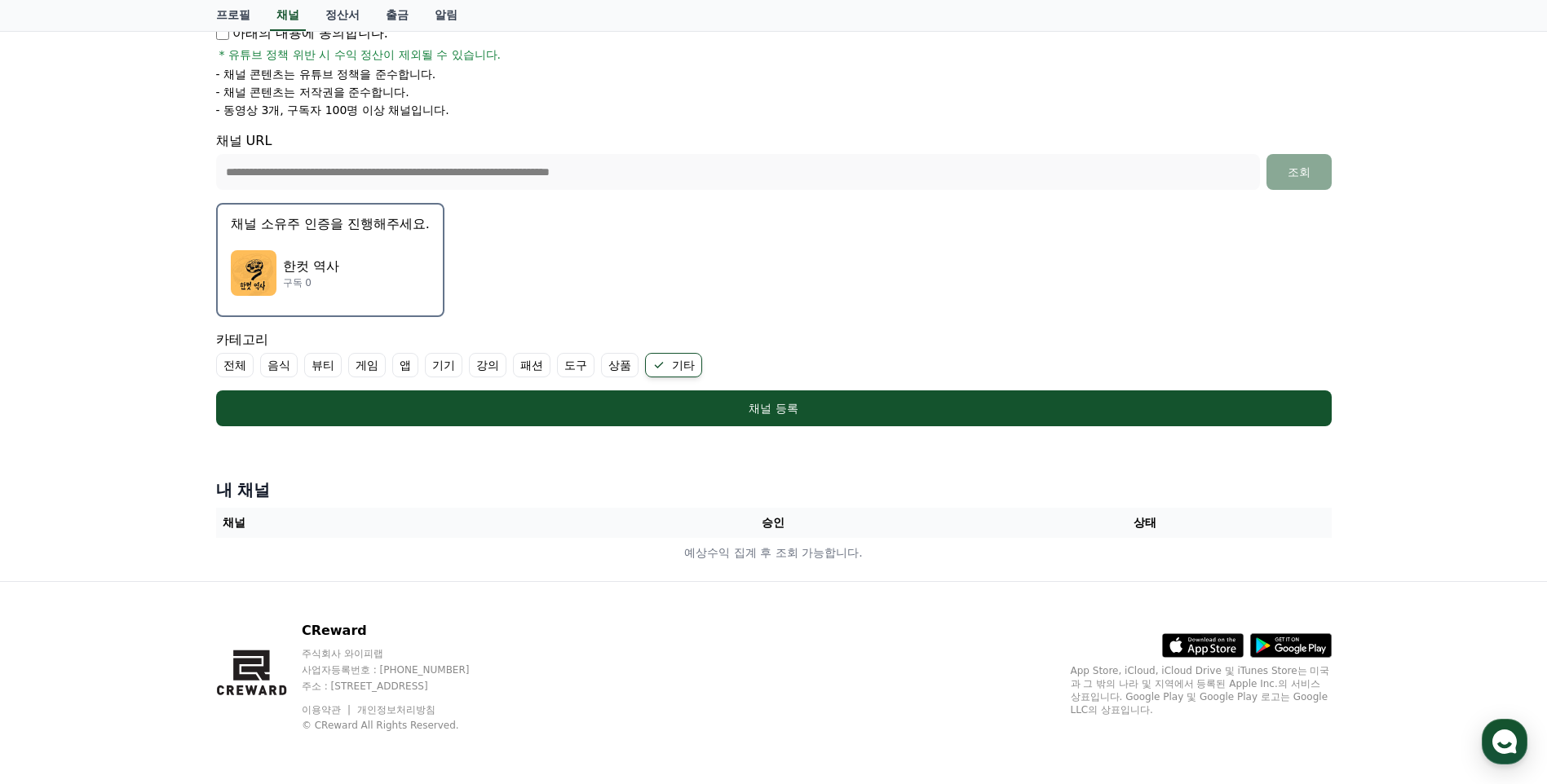
scroll to position [58, 0]
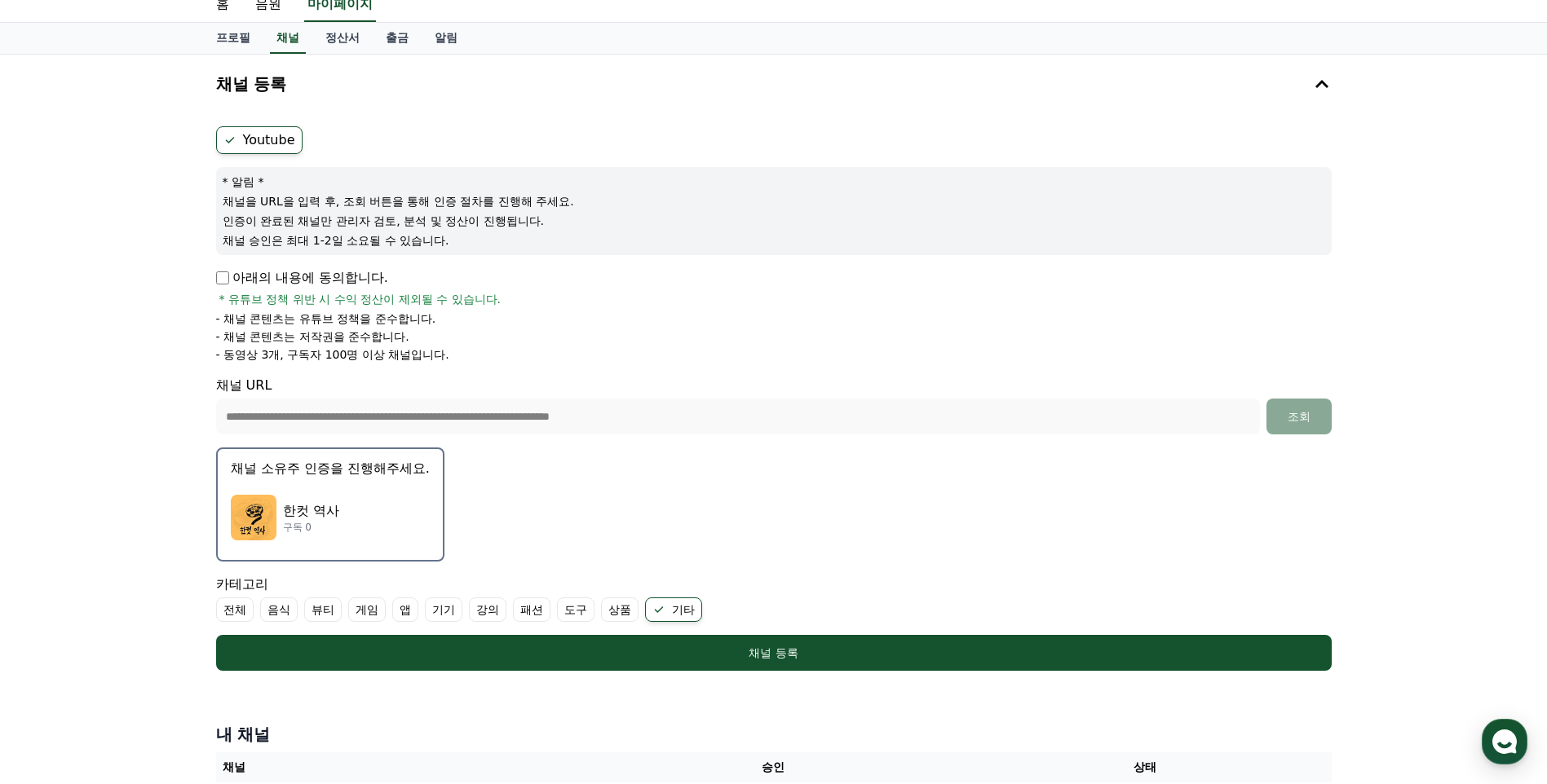
click at [271, 129] on label "Youtube" at bounding box center [259, 140] width 87 height 27
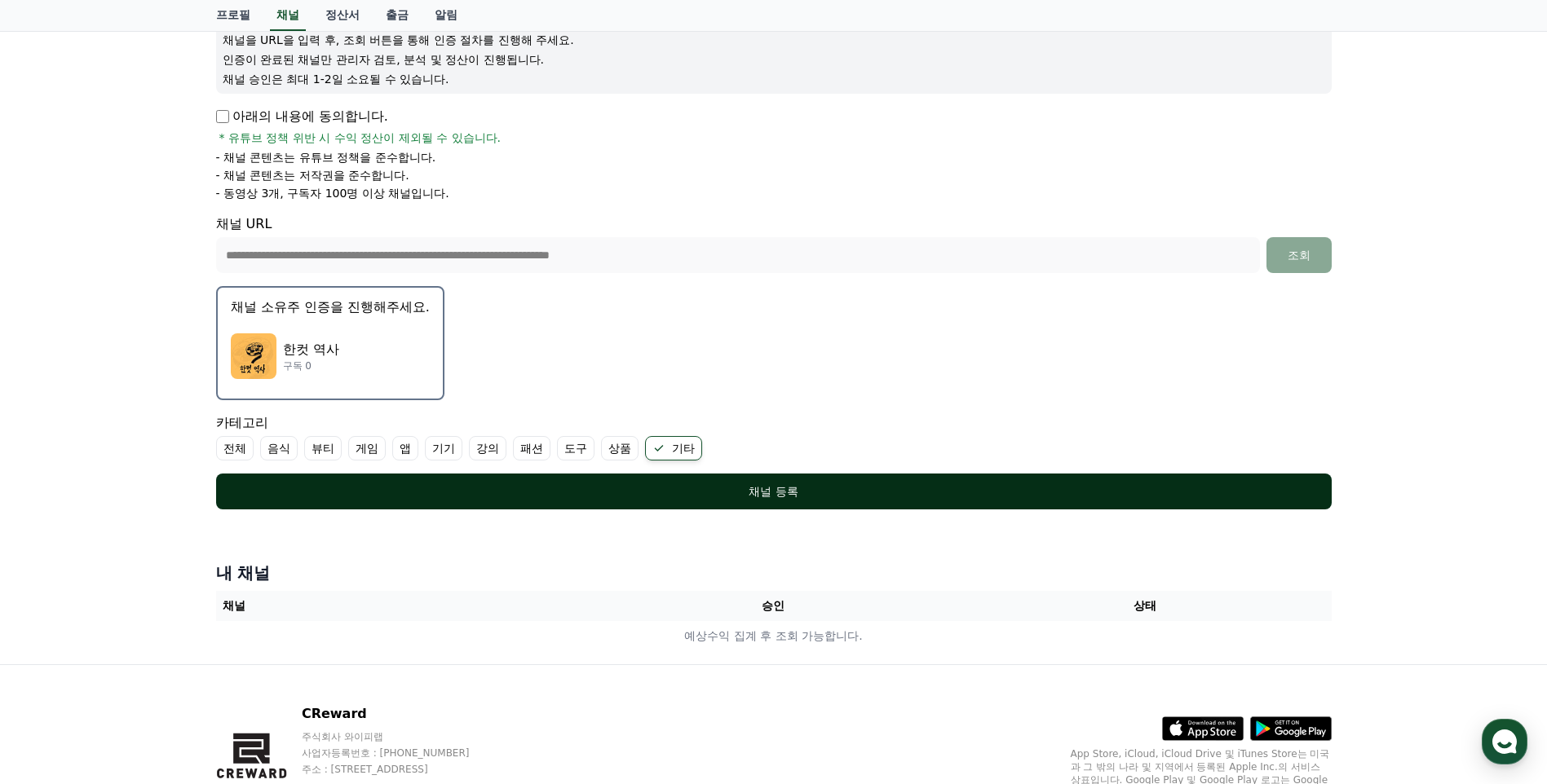
scroll to position [221, 0]
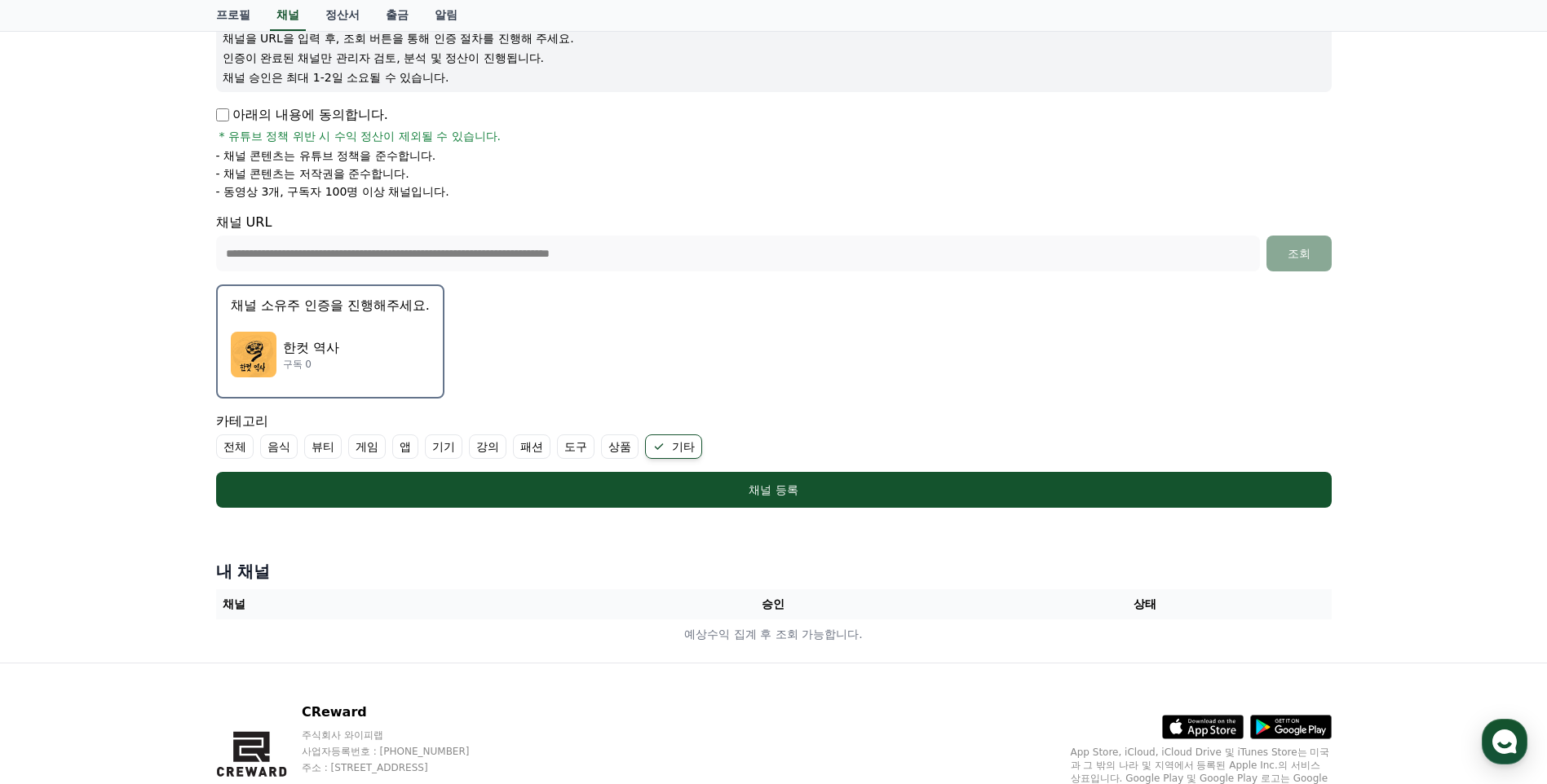
click at [240, 445] on label "전체" at bounding box center [234, 446] width 37 height 25
click at [254, 444] on label "전체" at bounding box center [244, 446] width 57 height 25
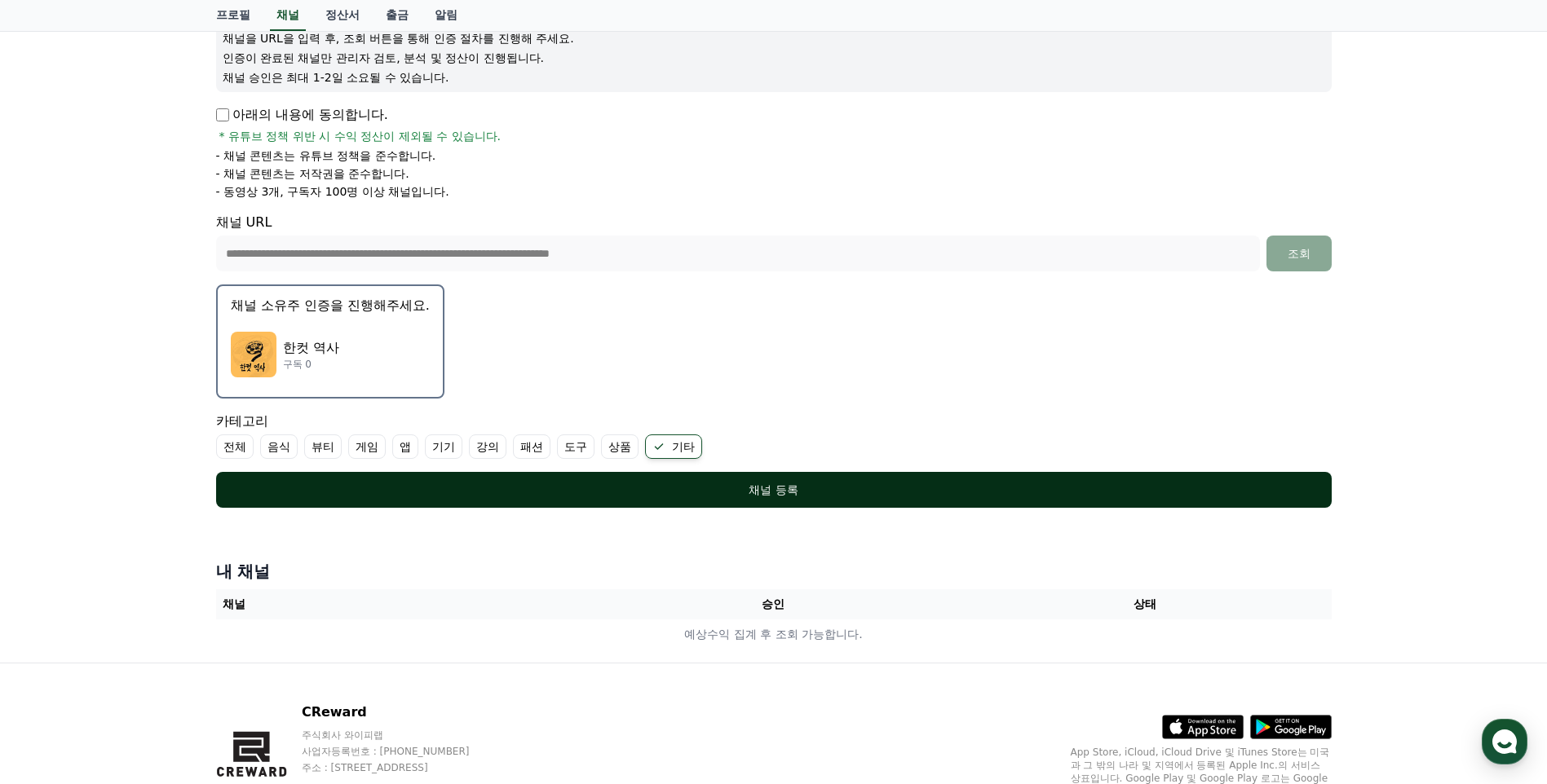
click at [528, 490] on div "채널 등록" at bounding box center [774, 490] width 1050 height 16
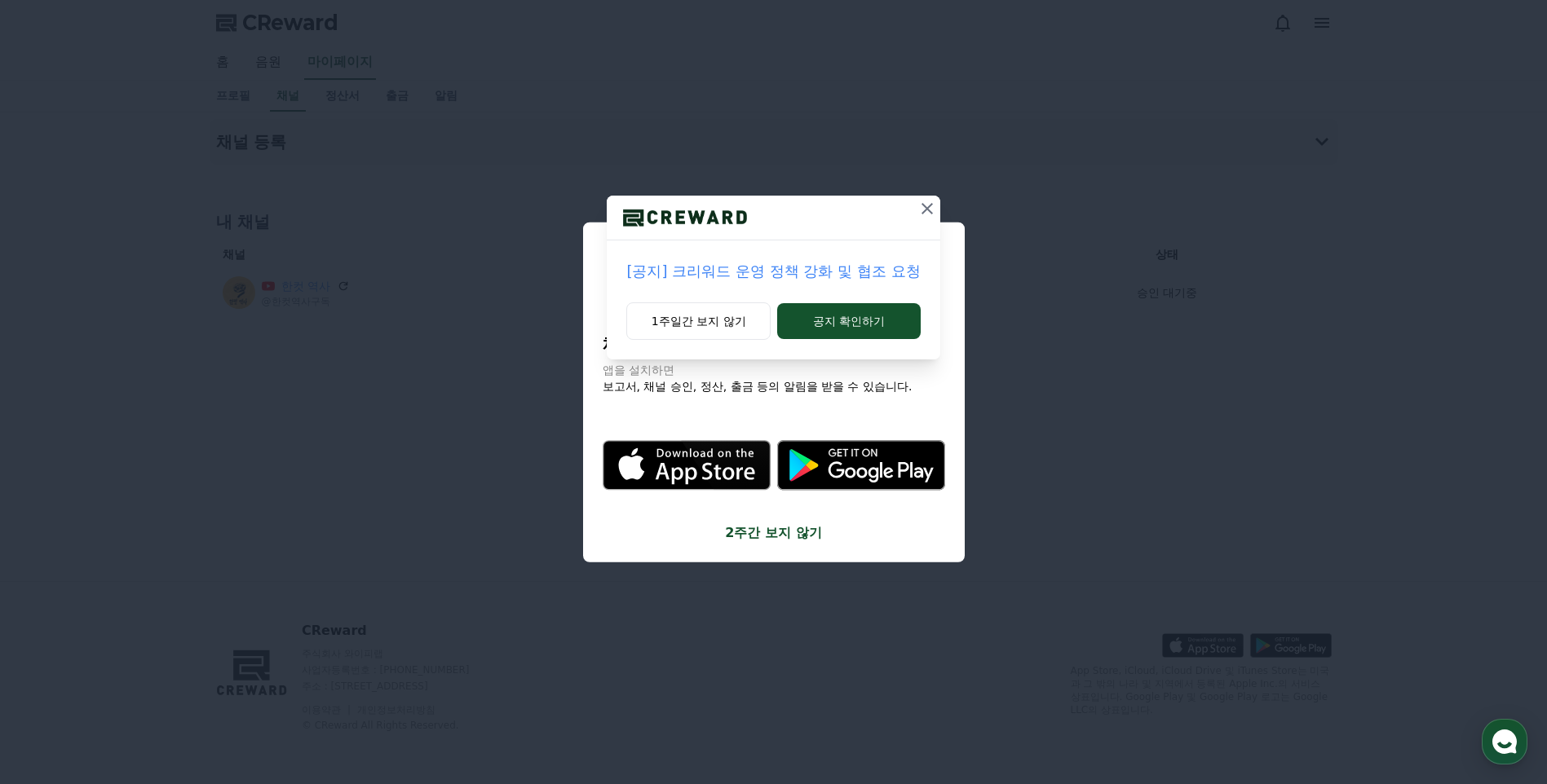
click at [928, 209] on icon at bounding box center [927, 209] width 12 height 12
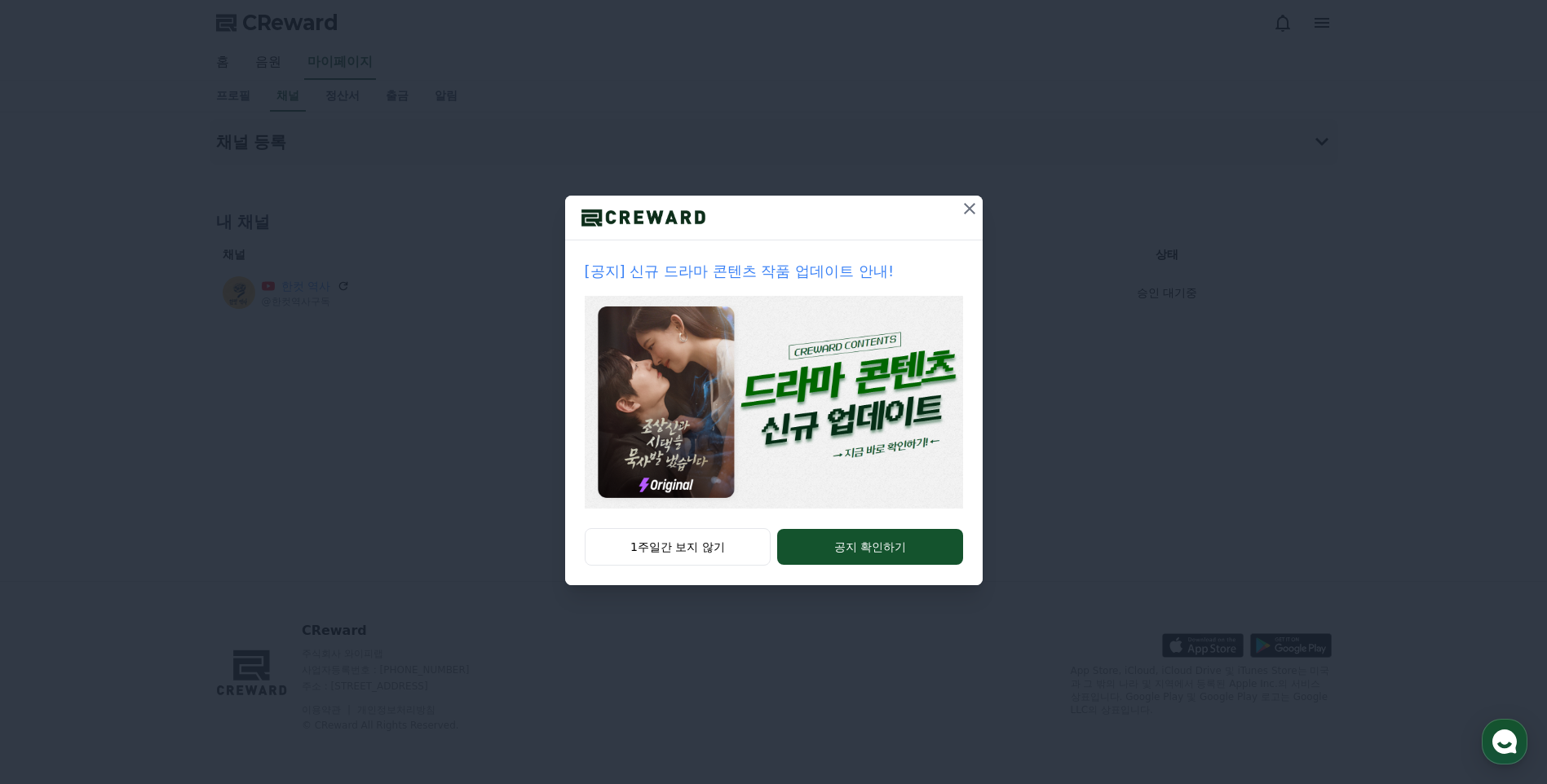
click at [964, 209] on icon at bounding box center [969, 208] width 19 height 19
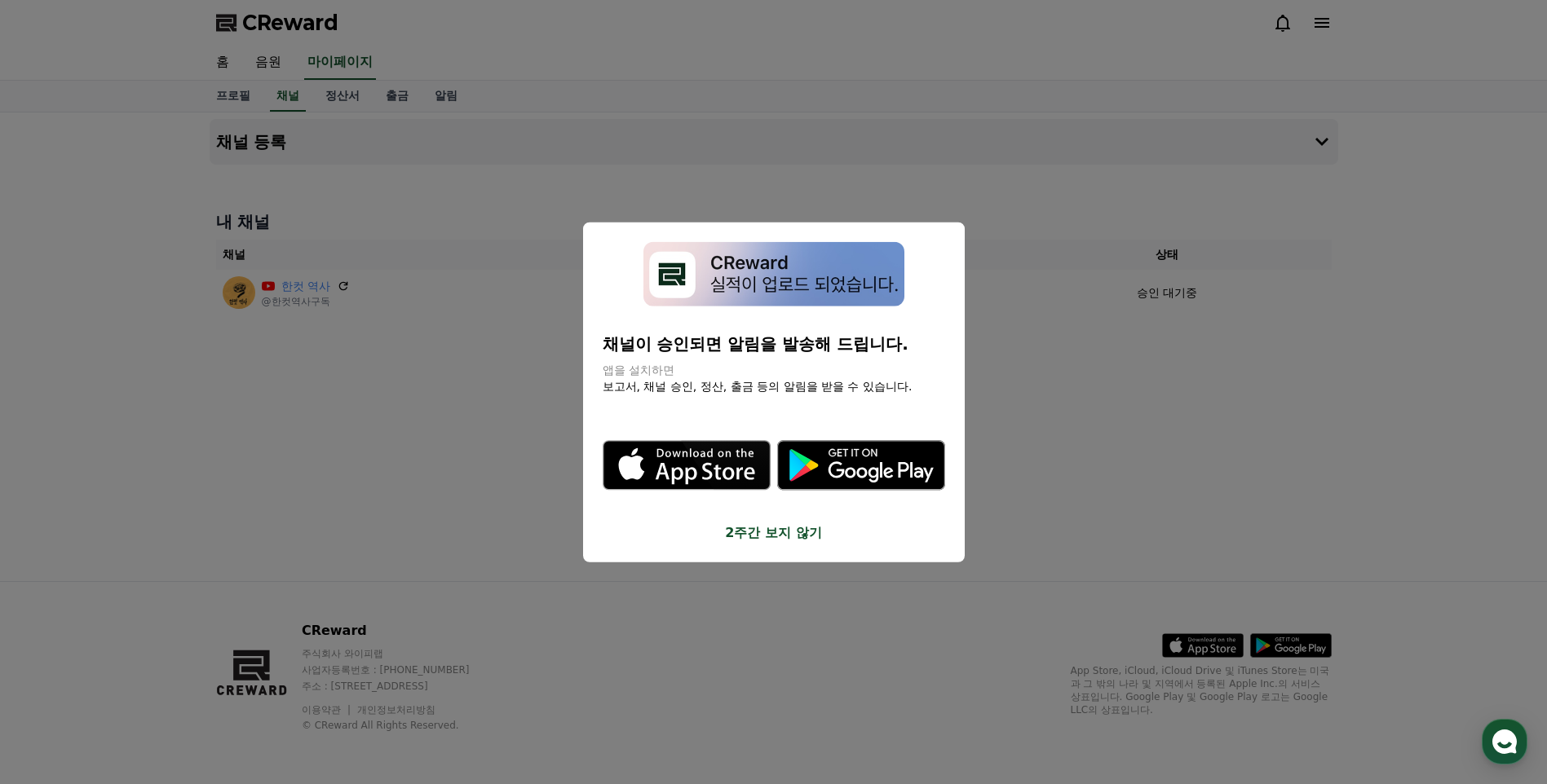
drag, startPoint x: 623, startPoint y: 377, endPoint x: 760, endPoint y: 385, distance: 137.2
click at [760, 385] on div "채널이 승인되면 알림을 발송해 드립니다. 앱을 설치하면 보고서, 채널 승인, 정산, 출금 등의 알림을 받을 수 있습니다. .st0 { fill…" at bounding box center [774, 392] width 343 height 300
click at [572, 410] on button "close modal" at bounding box center [774, 392] width 1547 height 784
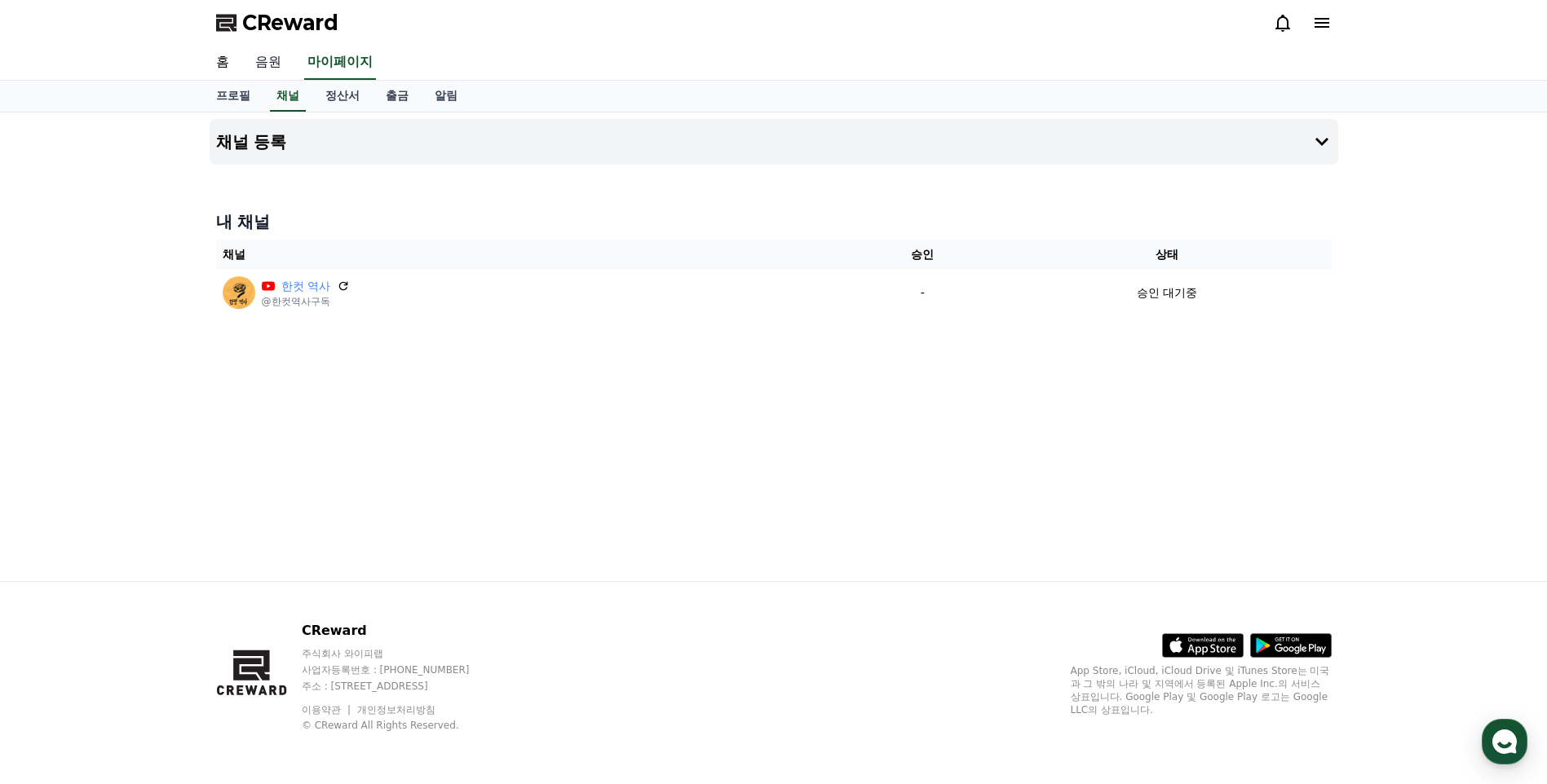
click at [265, 63] on link "음원" at bounding box center [268, 63] width 52 height 35
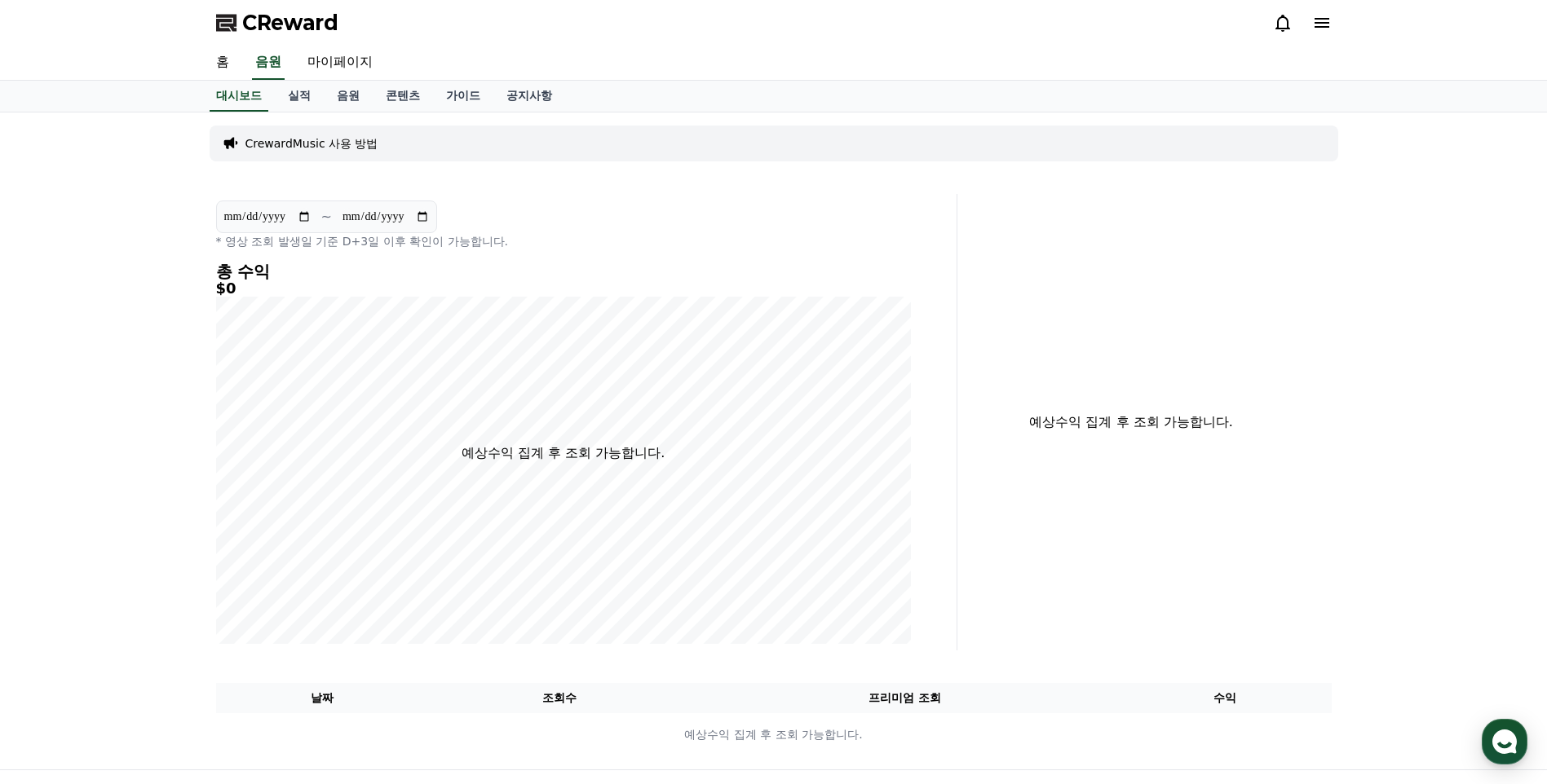
click at [315, 145] on p "CrewardMusic 사용 방법" at bounding box center [312, 144] width 133 height 16
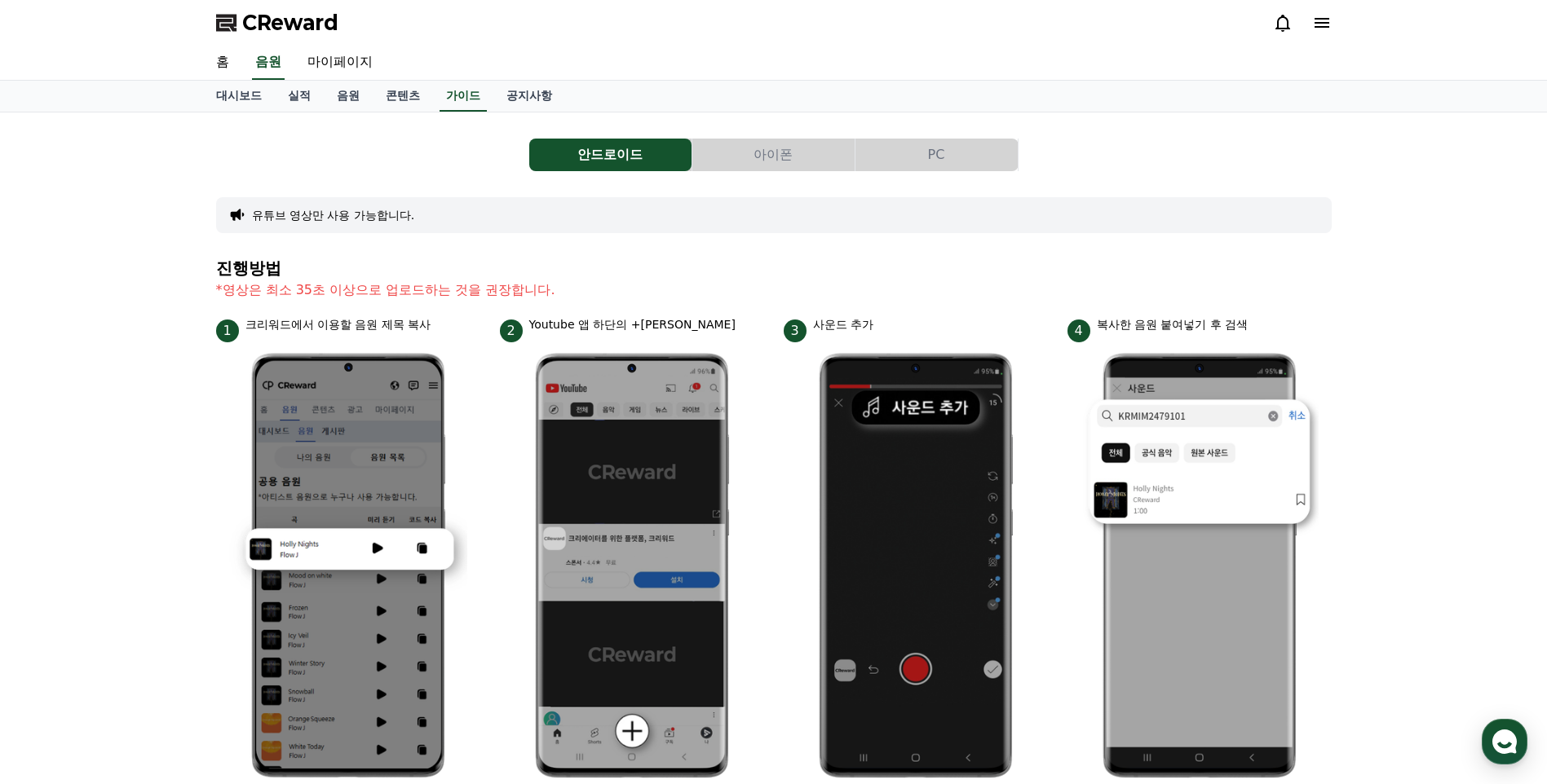
click at [780, 156] on button "아이폰" at bounding box center [774, 155] width 162 height 33
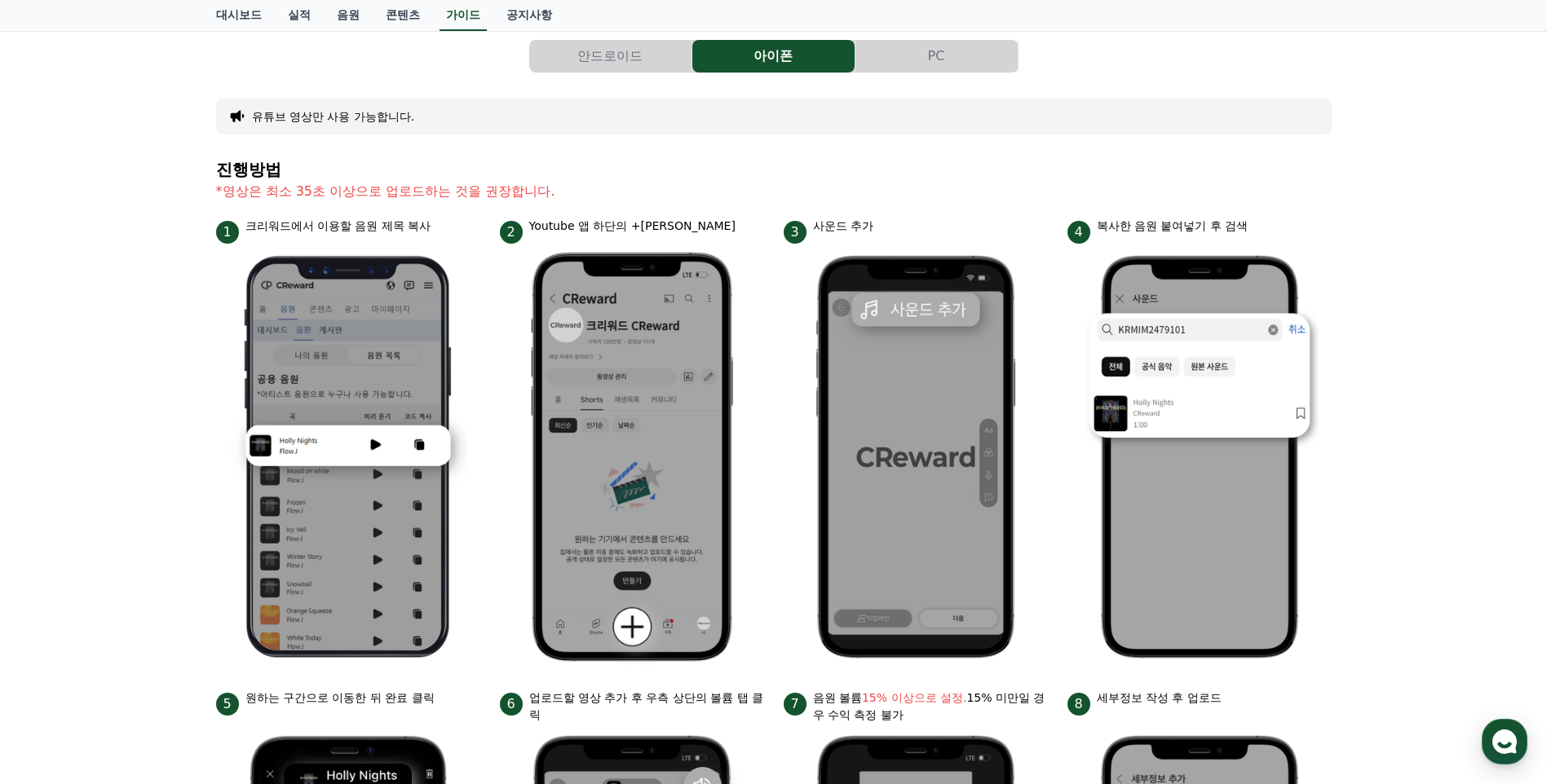
scroll to position [163, 0]
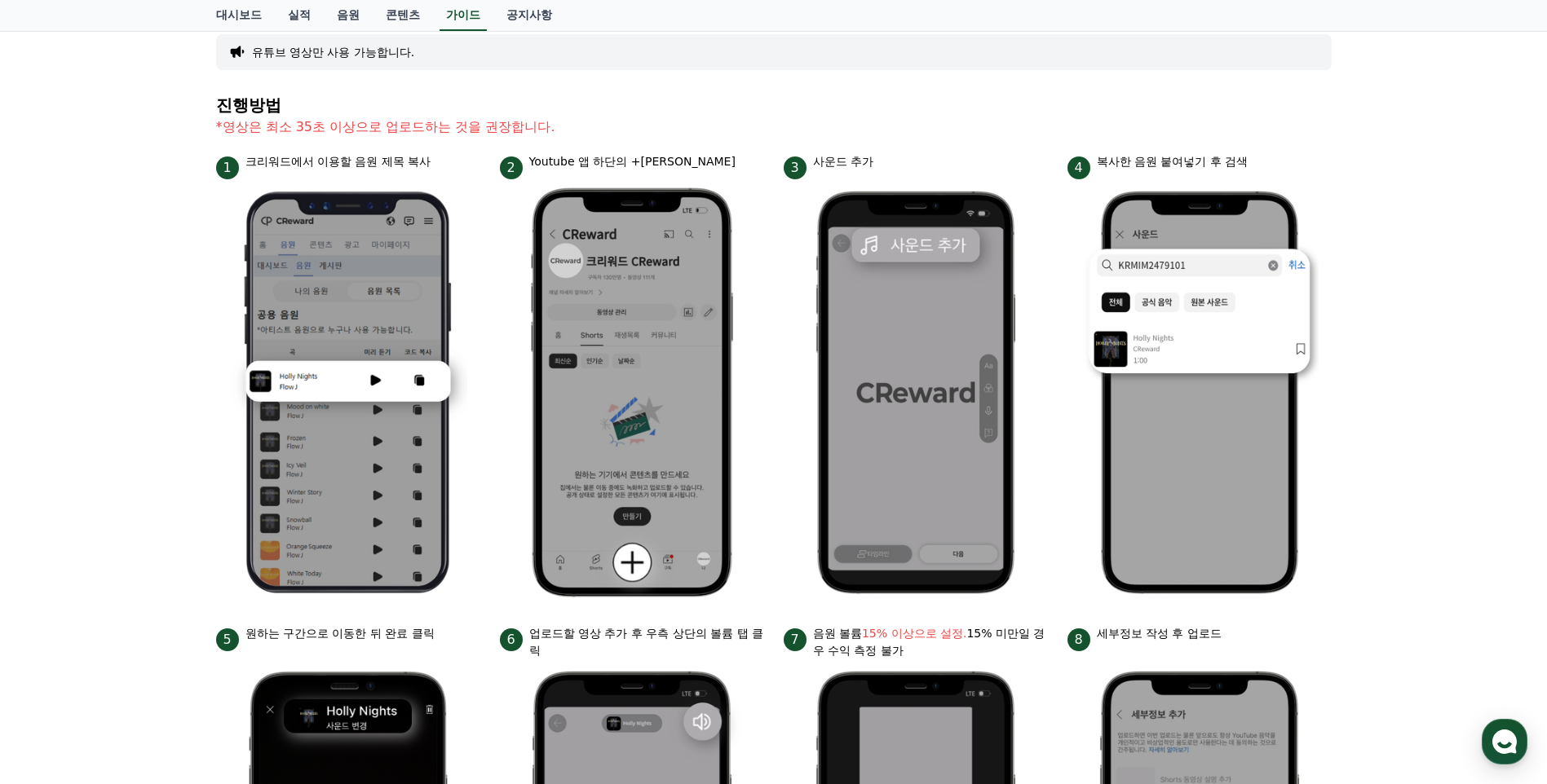
drag, startPoint x: 235, startPoint y: 126, endPoint x: 1304, endPoint y: 154, distance: 1069.4
click at [1304, 154] on div "진행방법 *영상은 최소 35초 이상으로 업로드하는 것을 권장합니다. 1 크리워드에서 이용할 음원 제목 복사 2 Youtube 앱 하단의 +버튼…" at bounding box center [774, 591] width 1116 height 990
drag, startPoint x: 1304, startPoint y: 154, endPoint x: 1340, endPoint y: 242, distance: 95.1
click at [1340, 242] on div "안드로이드 아이폰 PC 유튜브 영상만 사용 가능합니다. 진행방법 *영상은 최소 35초 이상으로 업로드하는 것을 권장합니다. 1 크리워드에서 이…" at bounding box center [774, 524] width 1142 height 1149
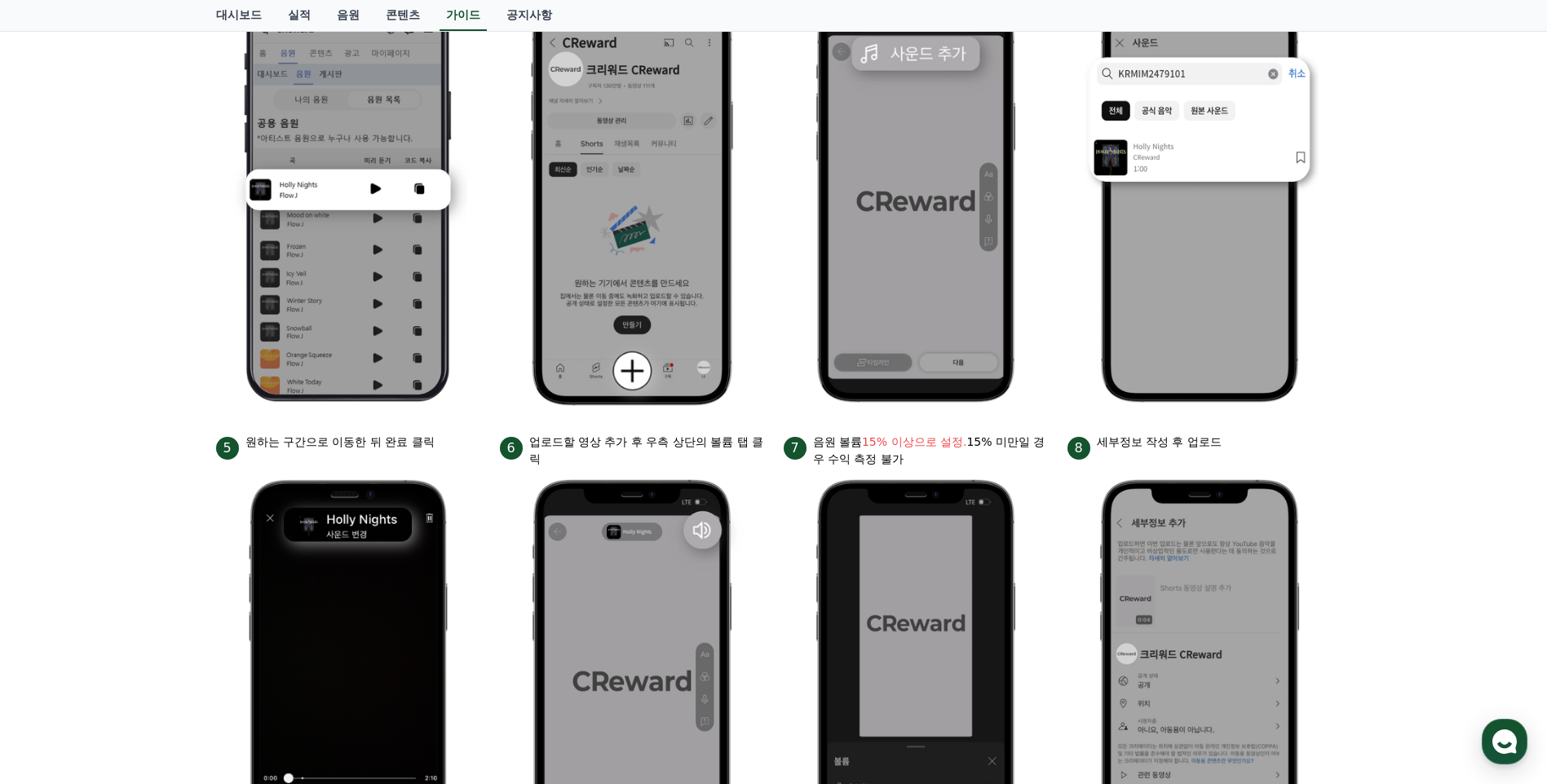
scroll to position [28, 0]
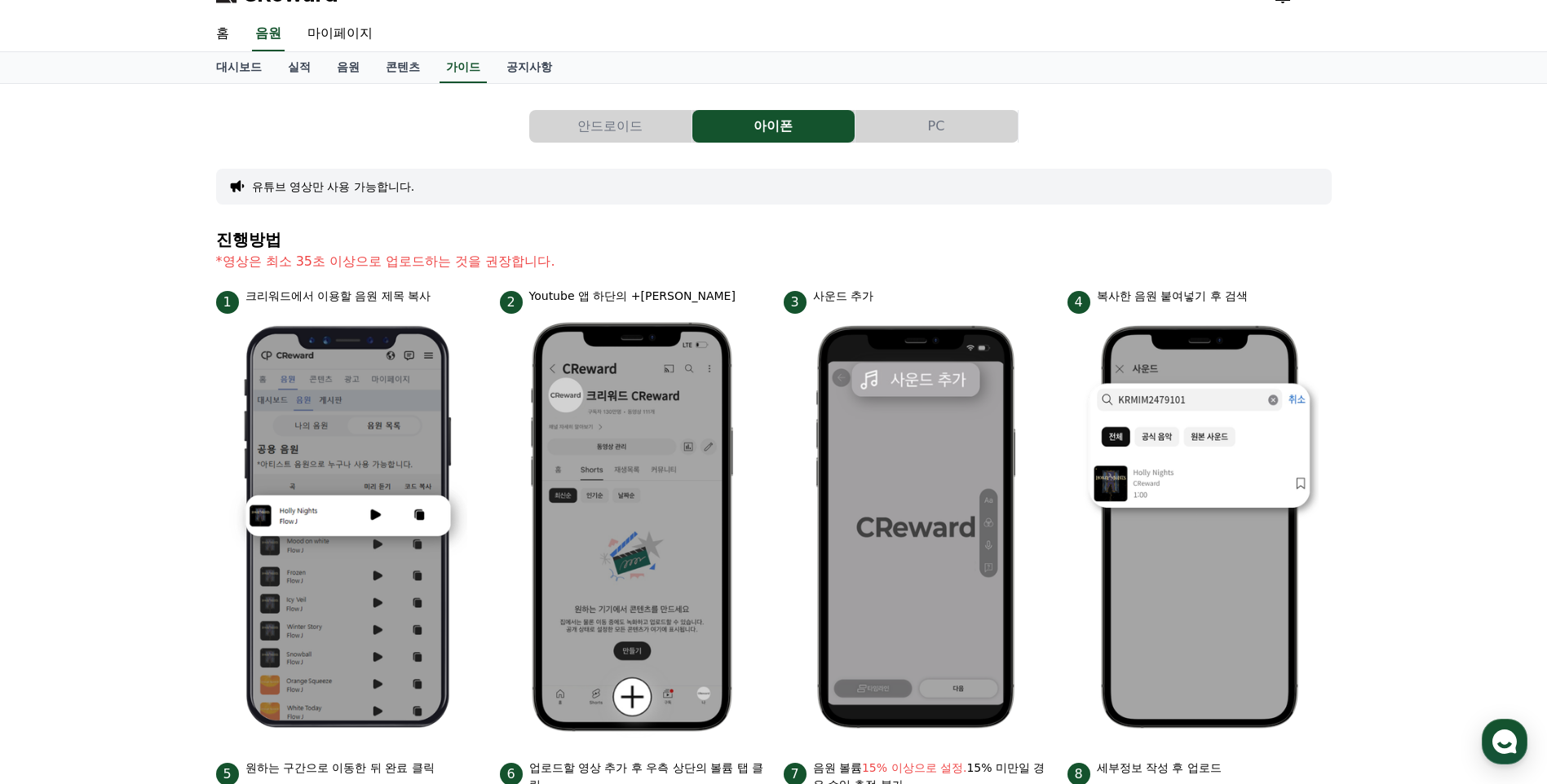
click at [1450, 580] on div "안드로이드 아이폰 PC 유튜브 영상만 사용 가능합니다. 진행방법 *영상은 최소 35초 이상으로 업로드하는 것을 권장합니다. 1 크리워드에서 이…" at bounding box center [774, 658] width 1547 height 1149
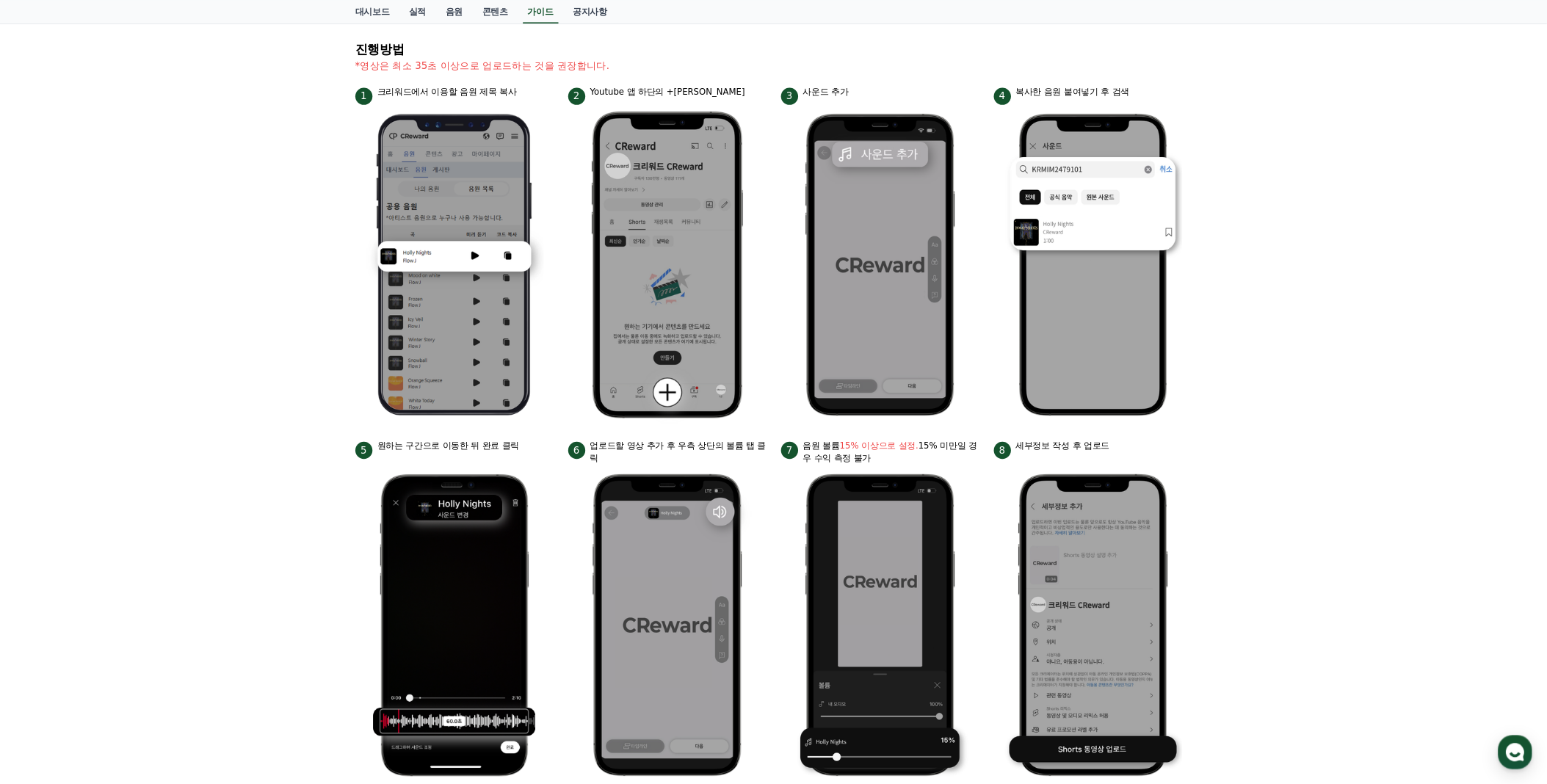
scroll to position [180, 0]
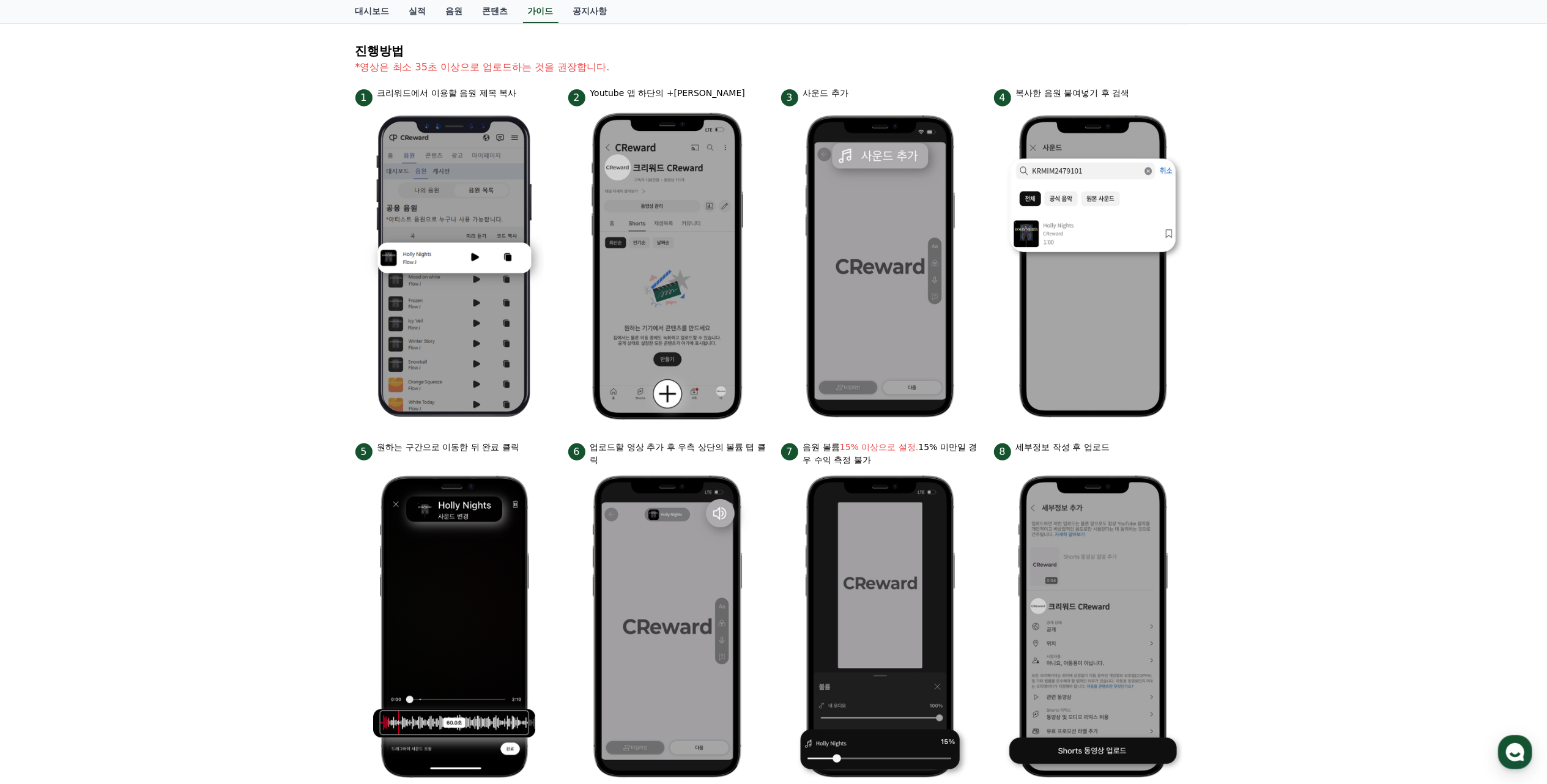
click at [1160, 365] on div "안드로이드 아이폰 PC 유튜브 영상만 사용 가능합니다. 진행방법 *영상은 최소 35초 이상으로 업로드하는 것을 권장합니다. 1 크리워드에서 이…" at bounding box center [774, 365] width 1547 height 862
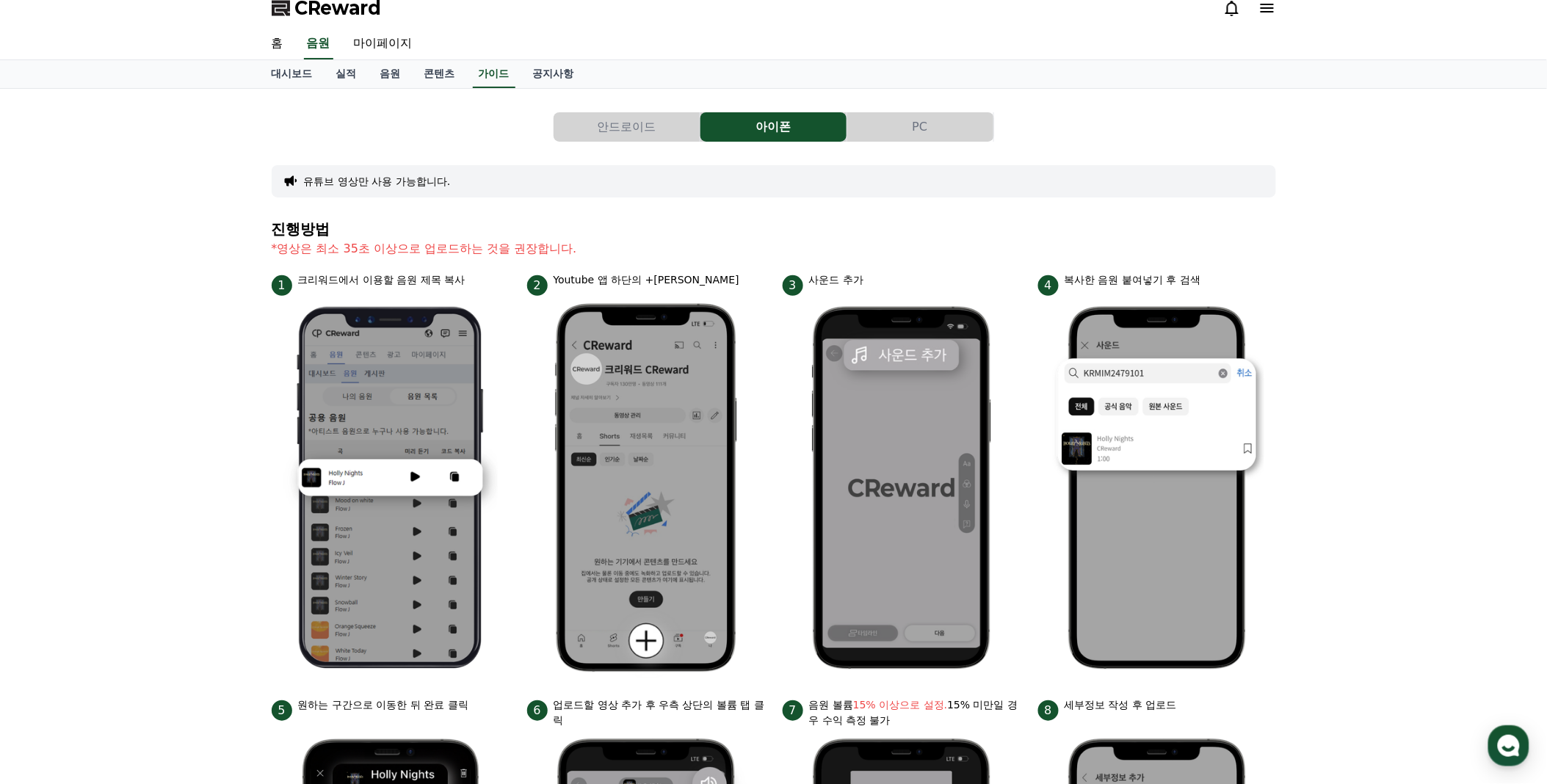
scroll to position [0, 0]
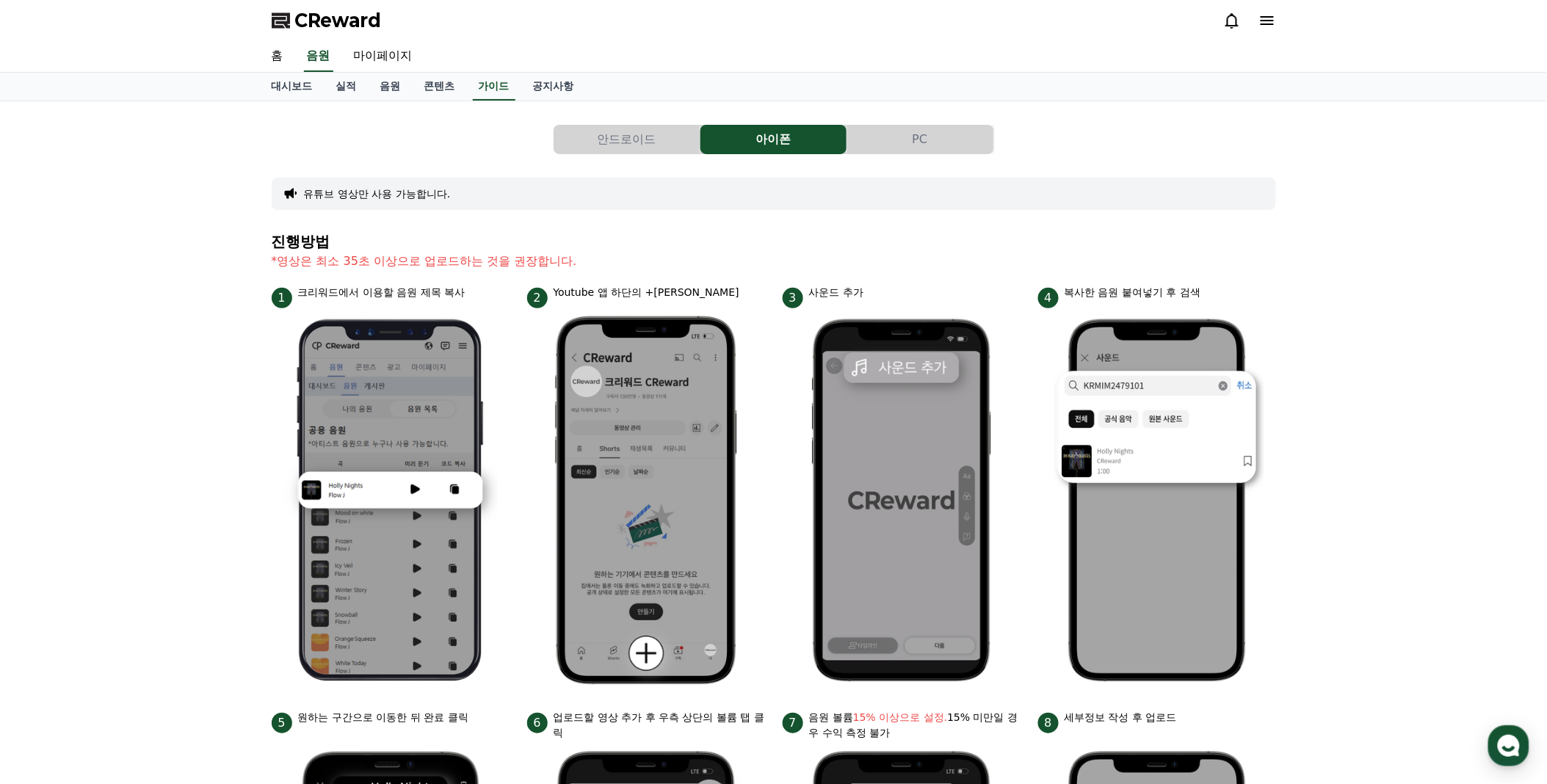
click at [1272, 11] on icon at bounding box center [1266, 20] width 17 height 17
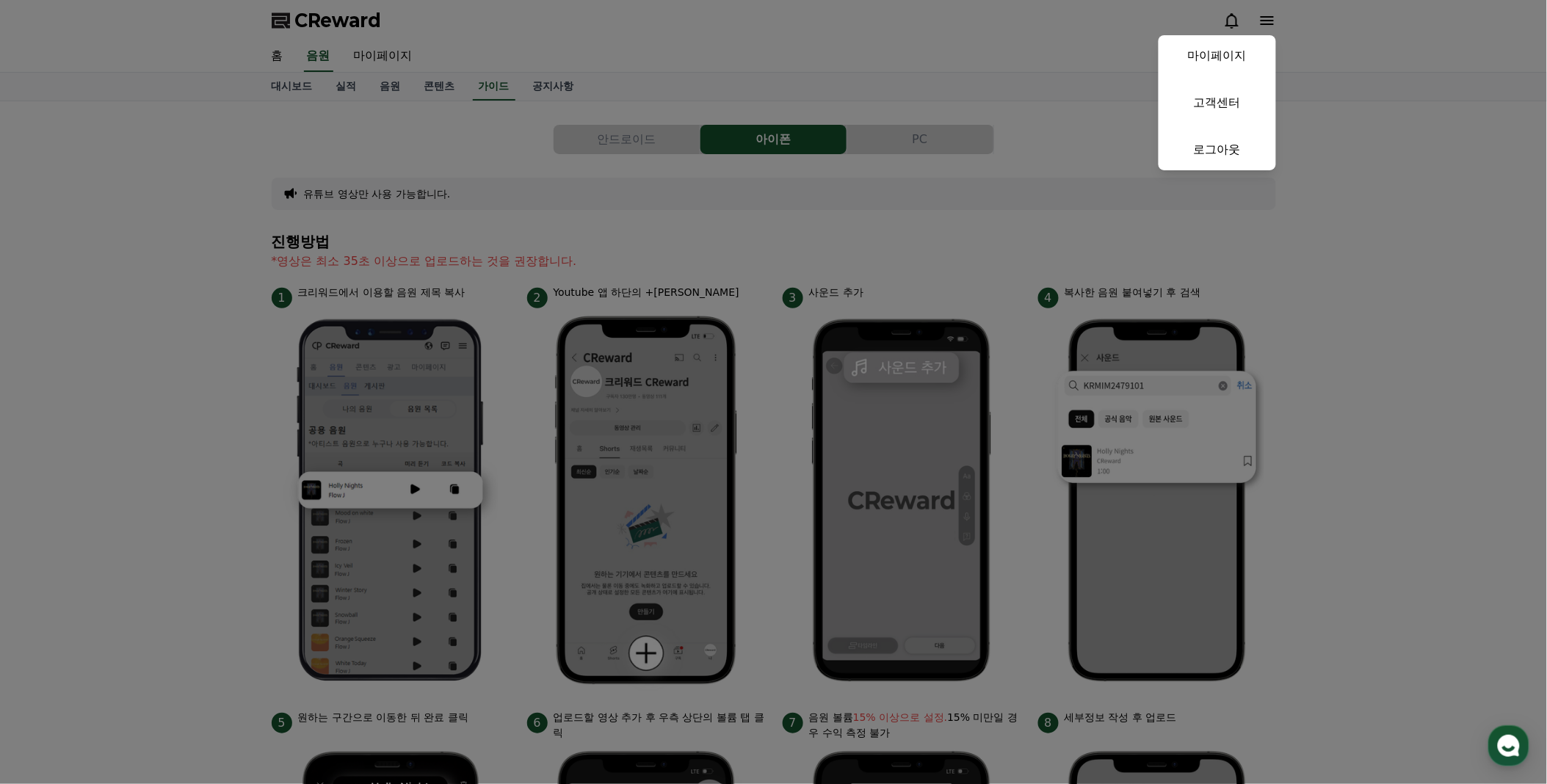
click at [1241, 74] on link "마이페이지" at bounding box center [1217, 56] width 117 height 41
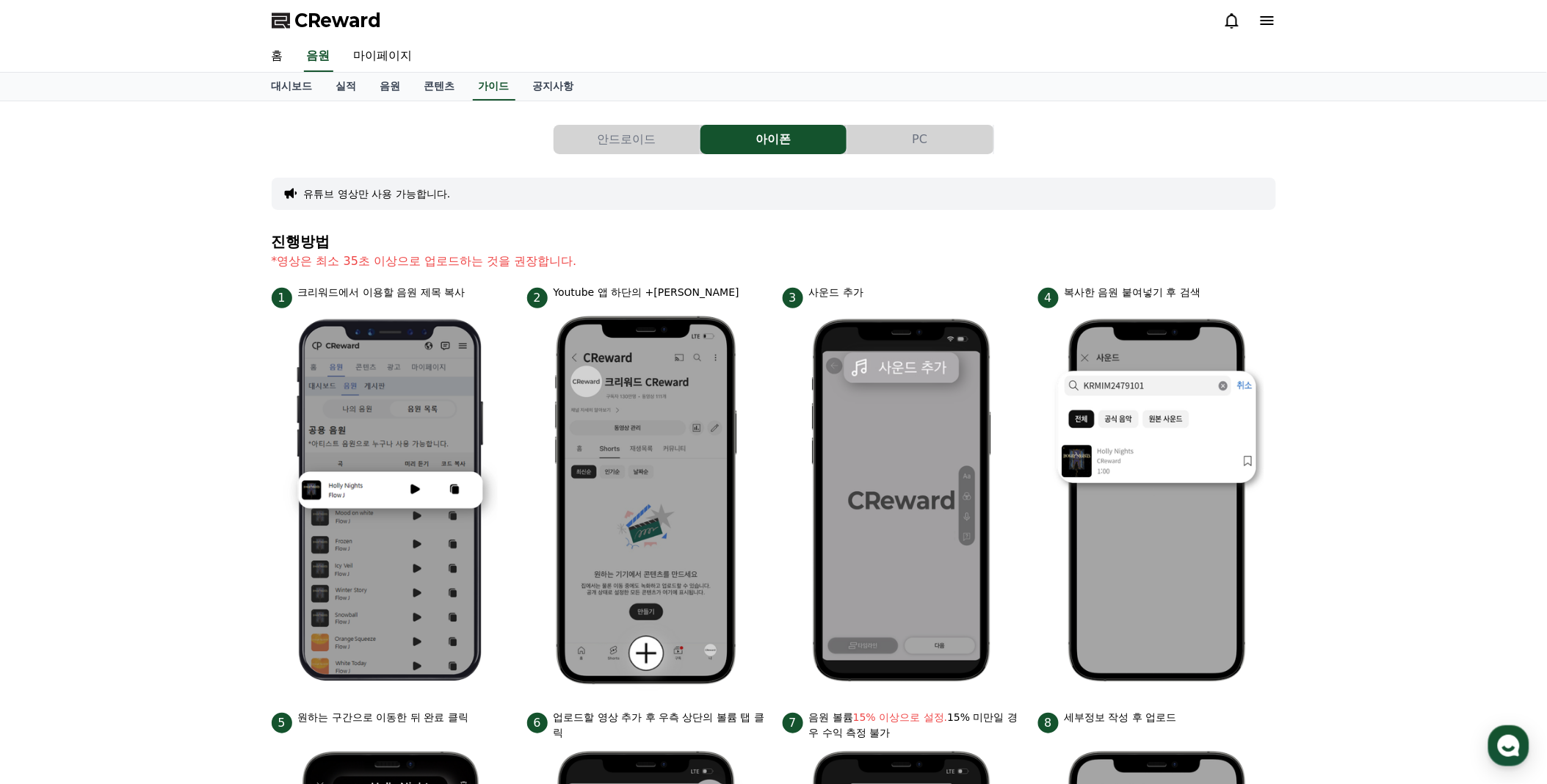
select select "**********"
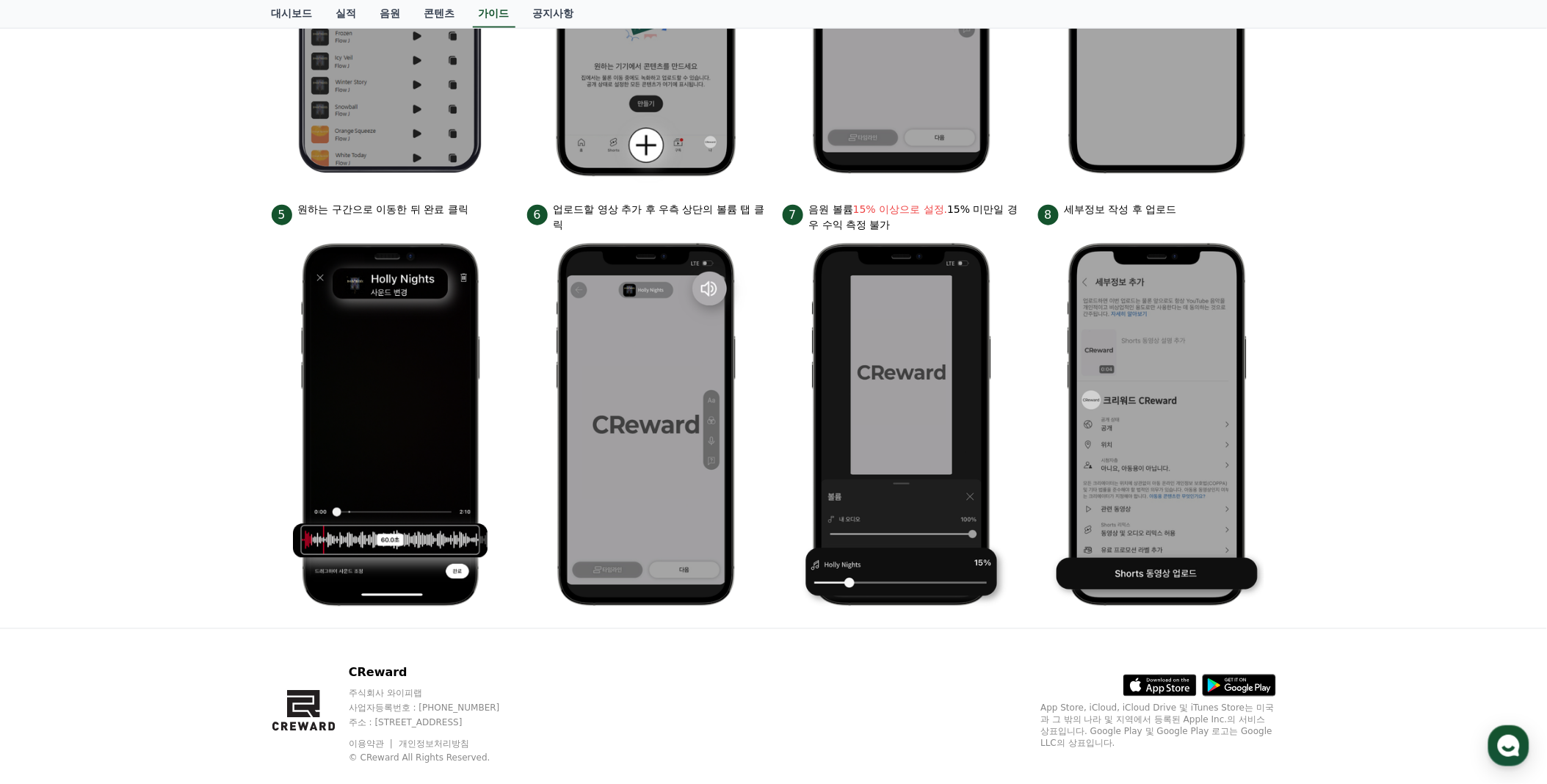
scroll to position [533, 0]
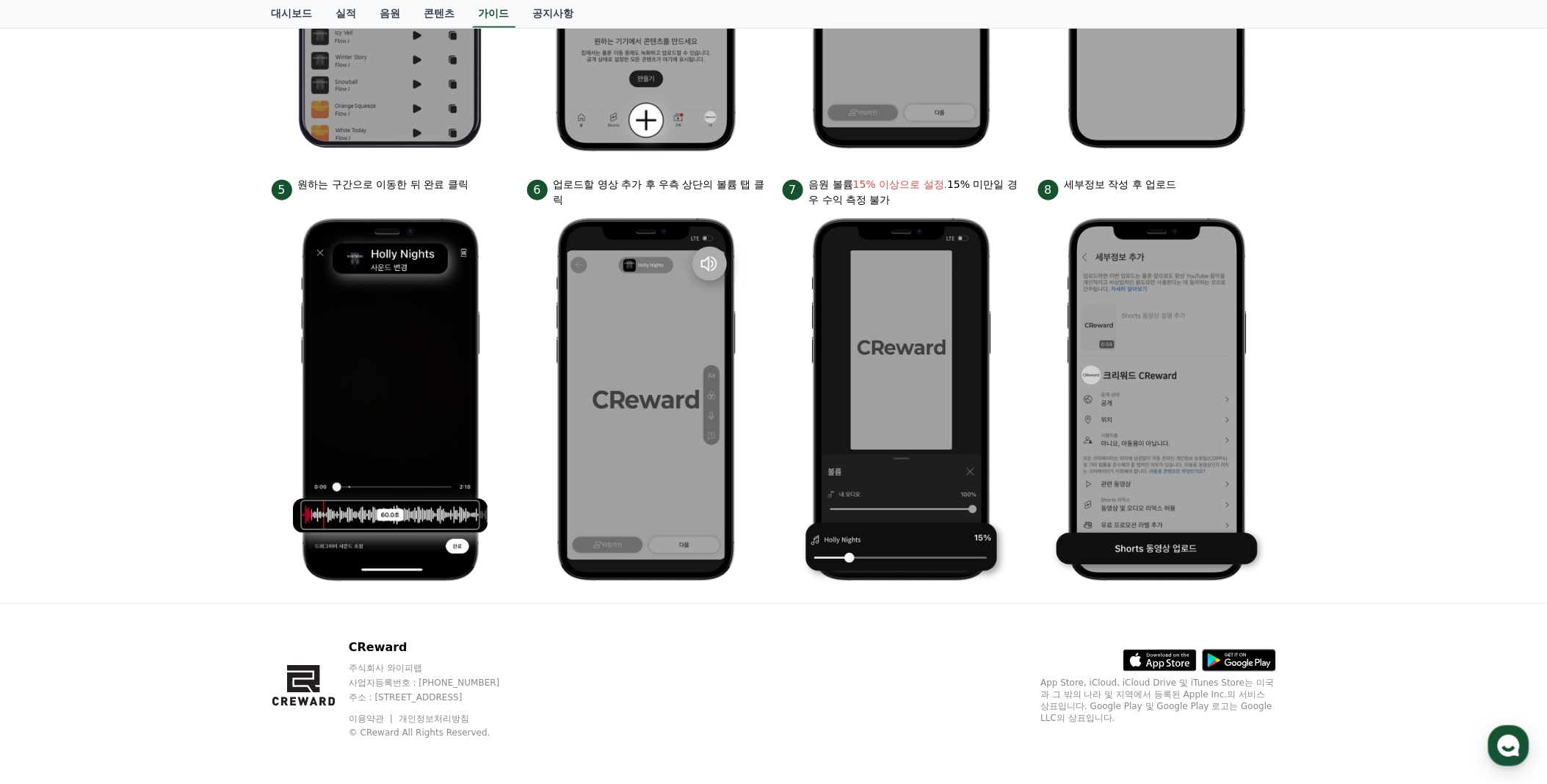
click at [1392, 178] on div "안드로이드 아이폰 PC 유튜브 영상만 사용 가능합니다. 진행방법 *영상은 최소 35초 이상으로 업로드하는 것을 권장합니다. 1 크리워드에서 이…" at bounding box center [774, 86] width 1547 height 1035
